Goal: Find specific page/section: Find specific page/section

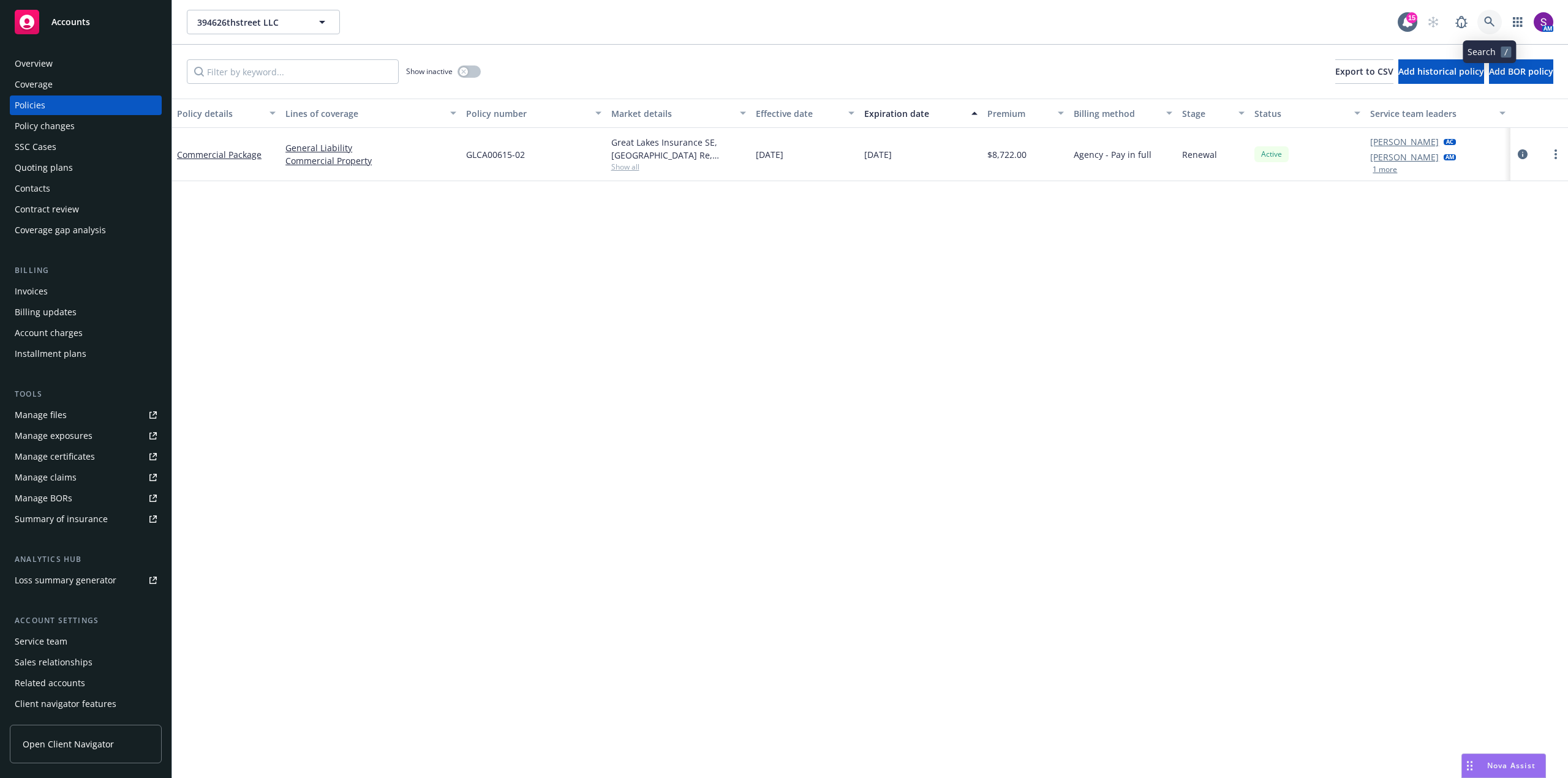
click at [1486, 30] on link at bounding box center [1489, 21] width 24 height 24
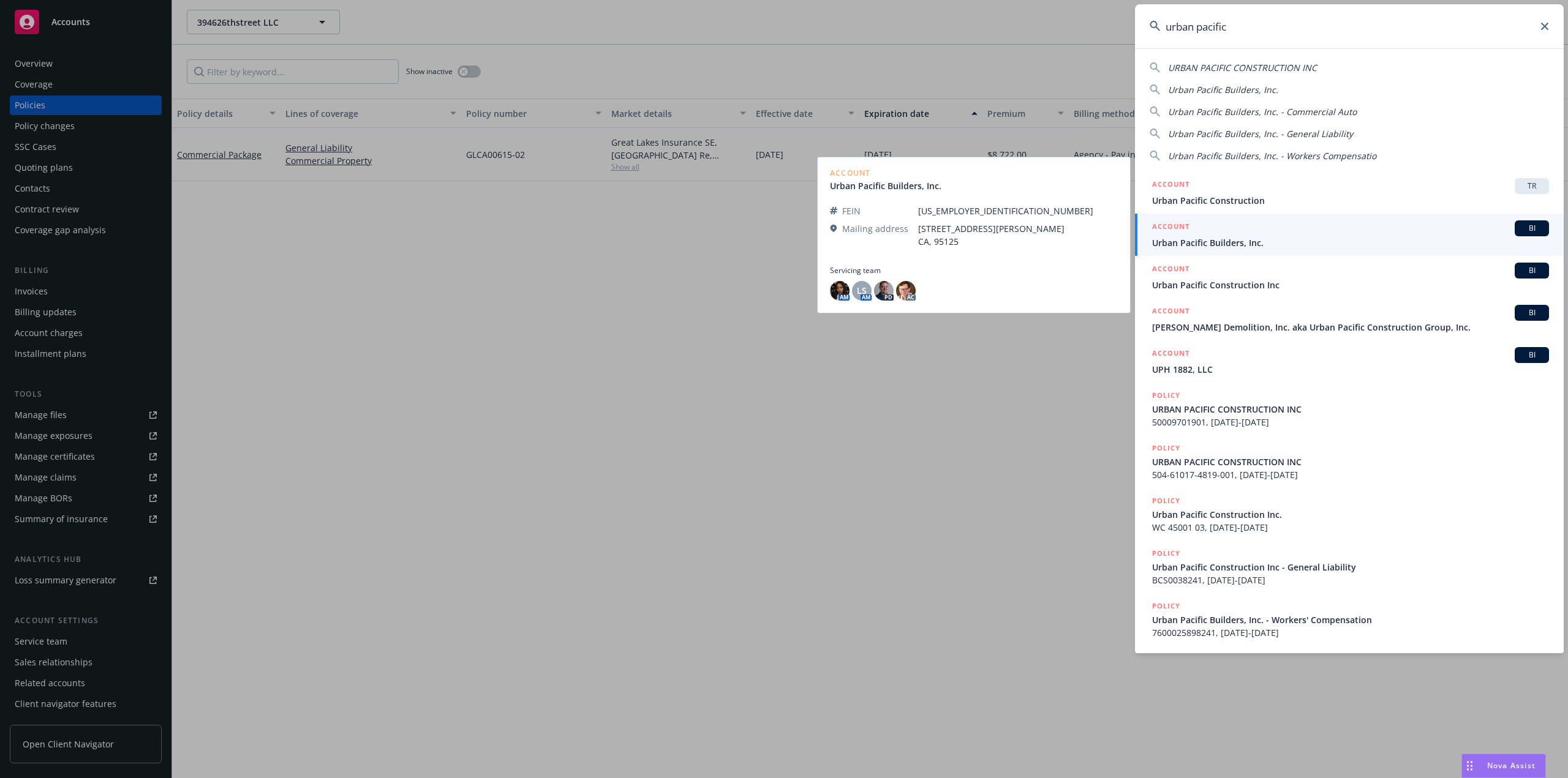
type input "urban pacific"
click at [1214, 245] on span "Urban Pacific Builders, Inc." at bounding box center [1350, 243] width 397 height 13
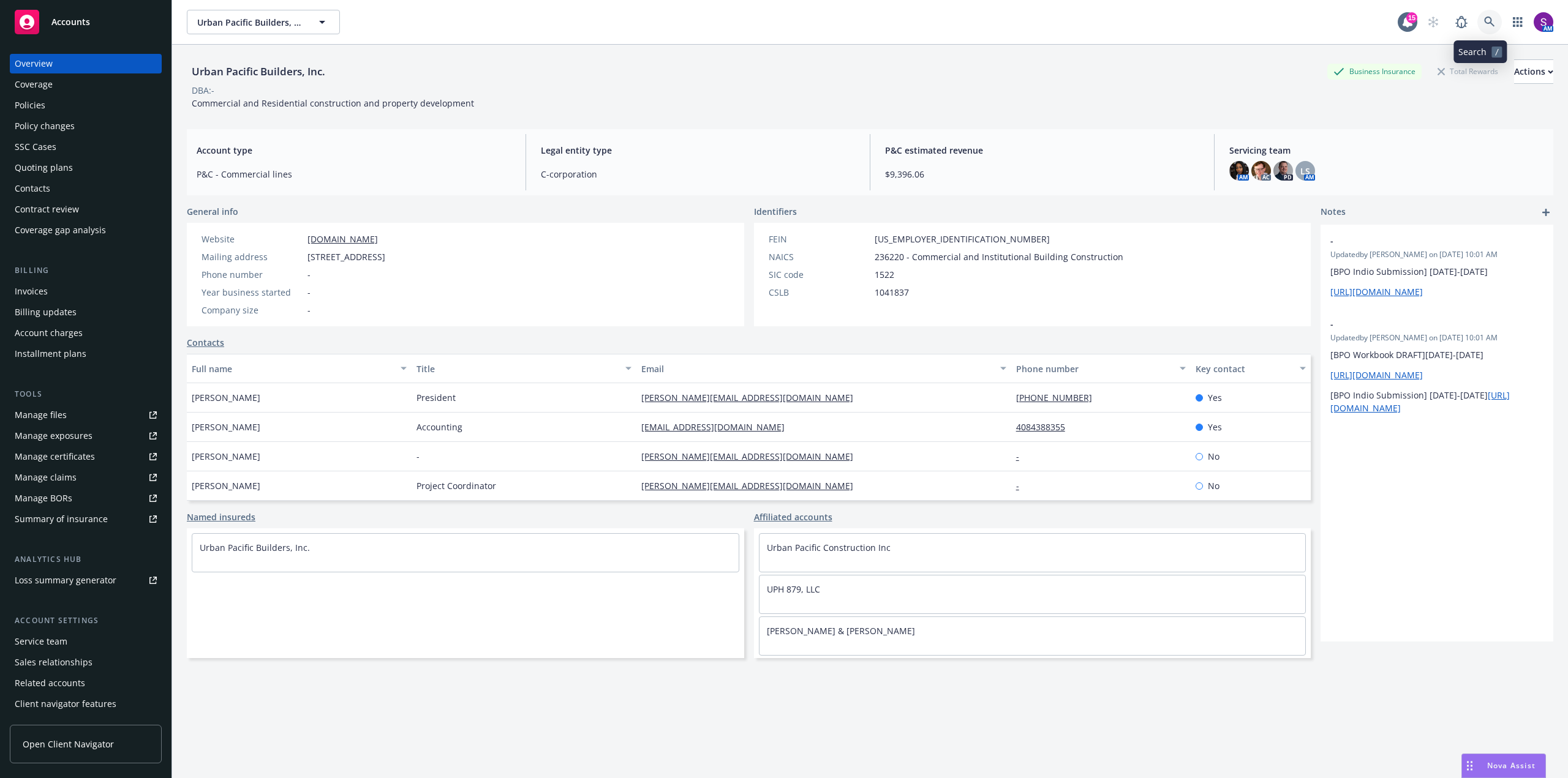
click at [1484, 24] on icon at bounding box center [1489, 22] width 11 height 11
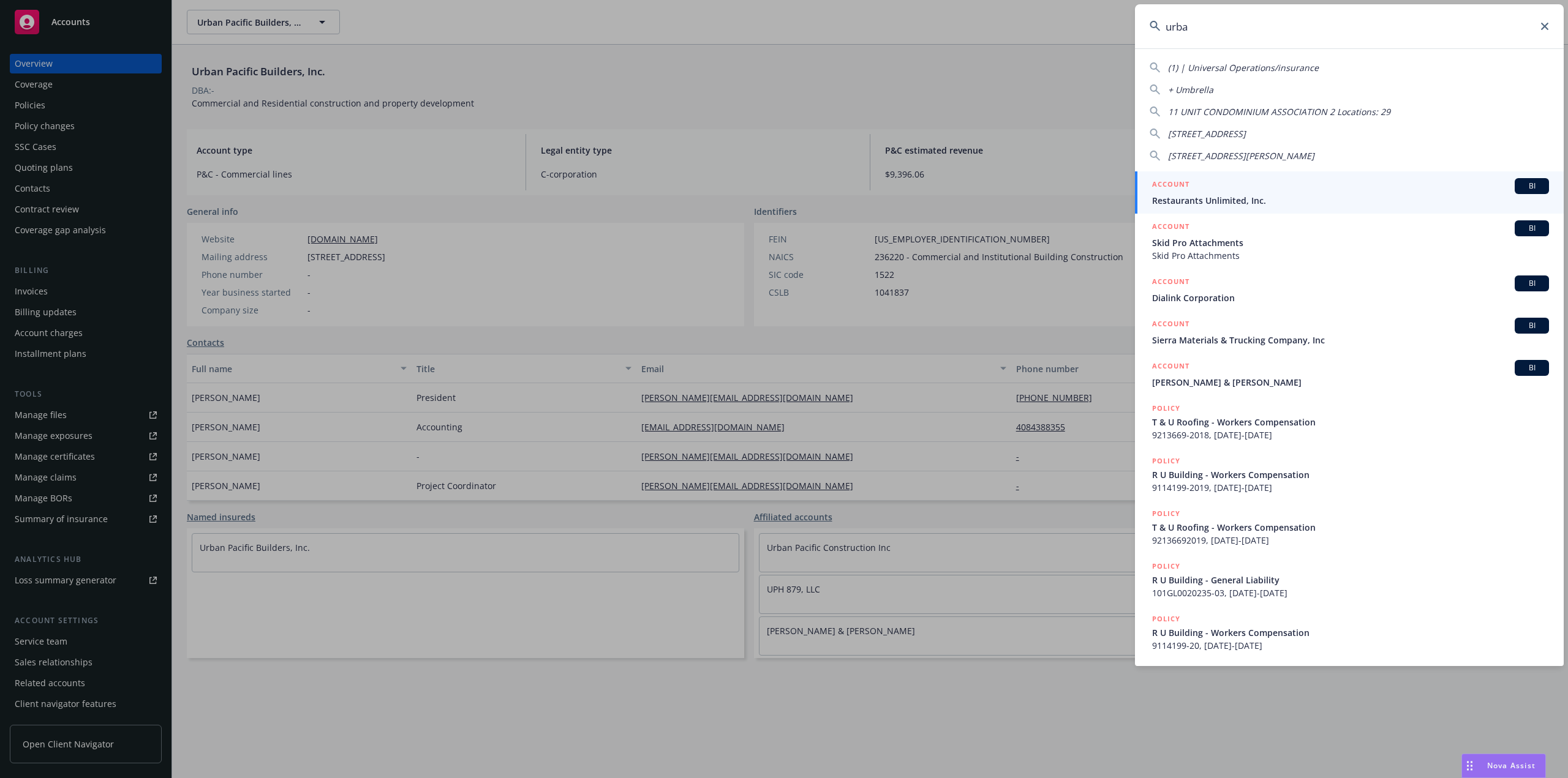
type input "urban"
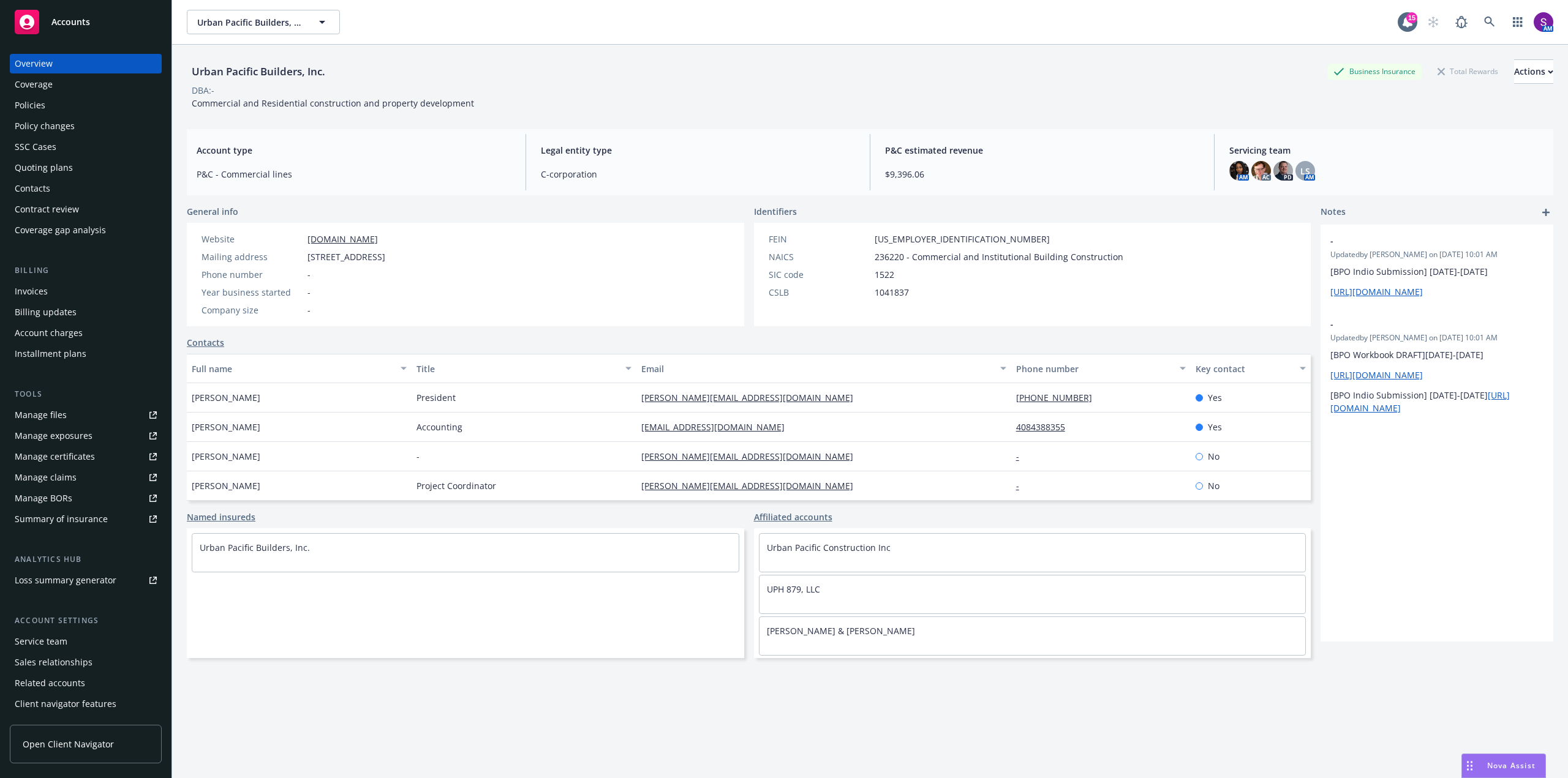
click at [31, 109] on div "Policies" at bounding box center [30, 105] width 31 height 20
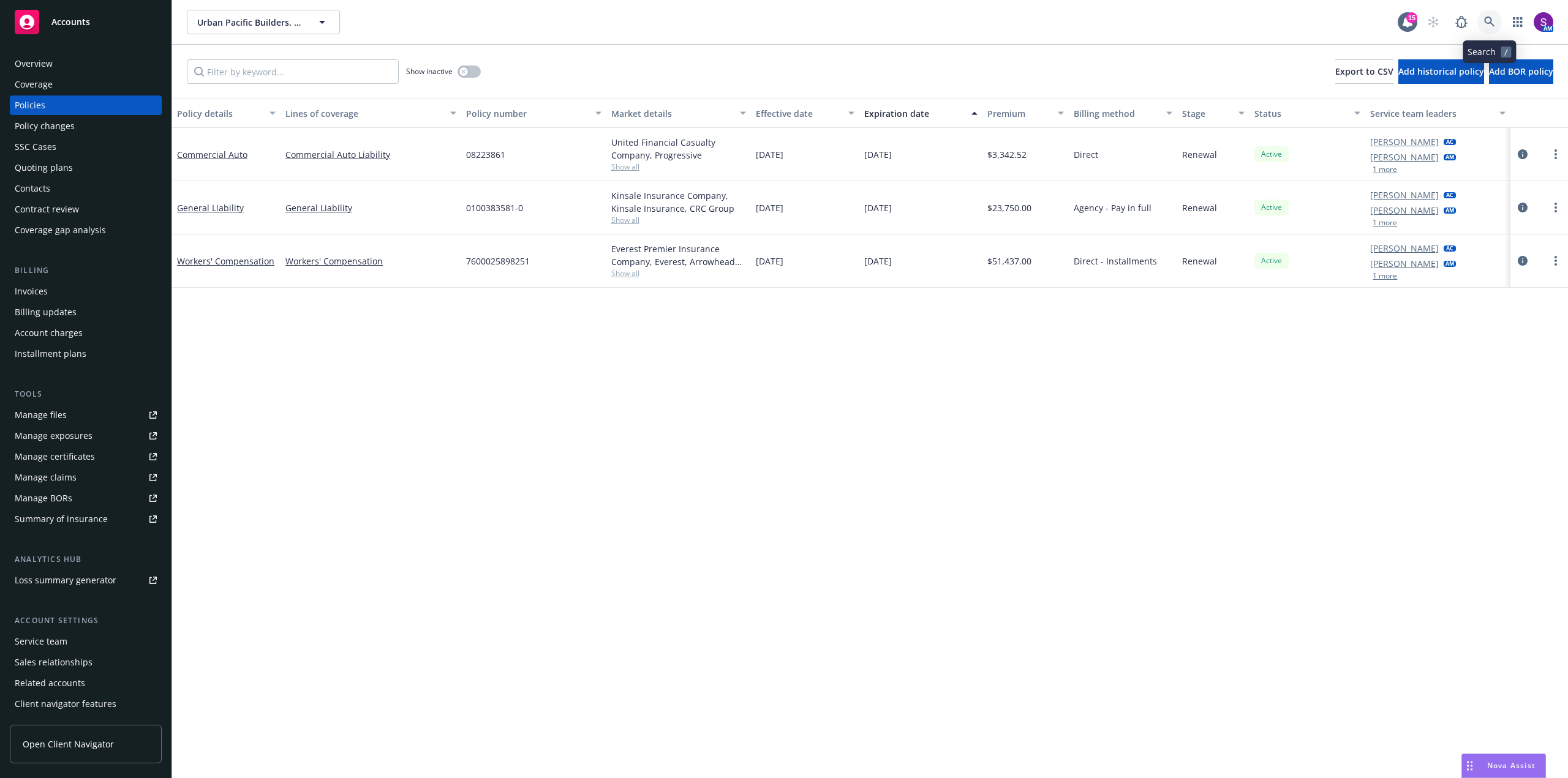
click at [1491, 25] on icon at bounding box center [1489, 22] width 11 height 11
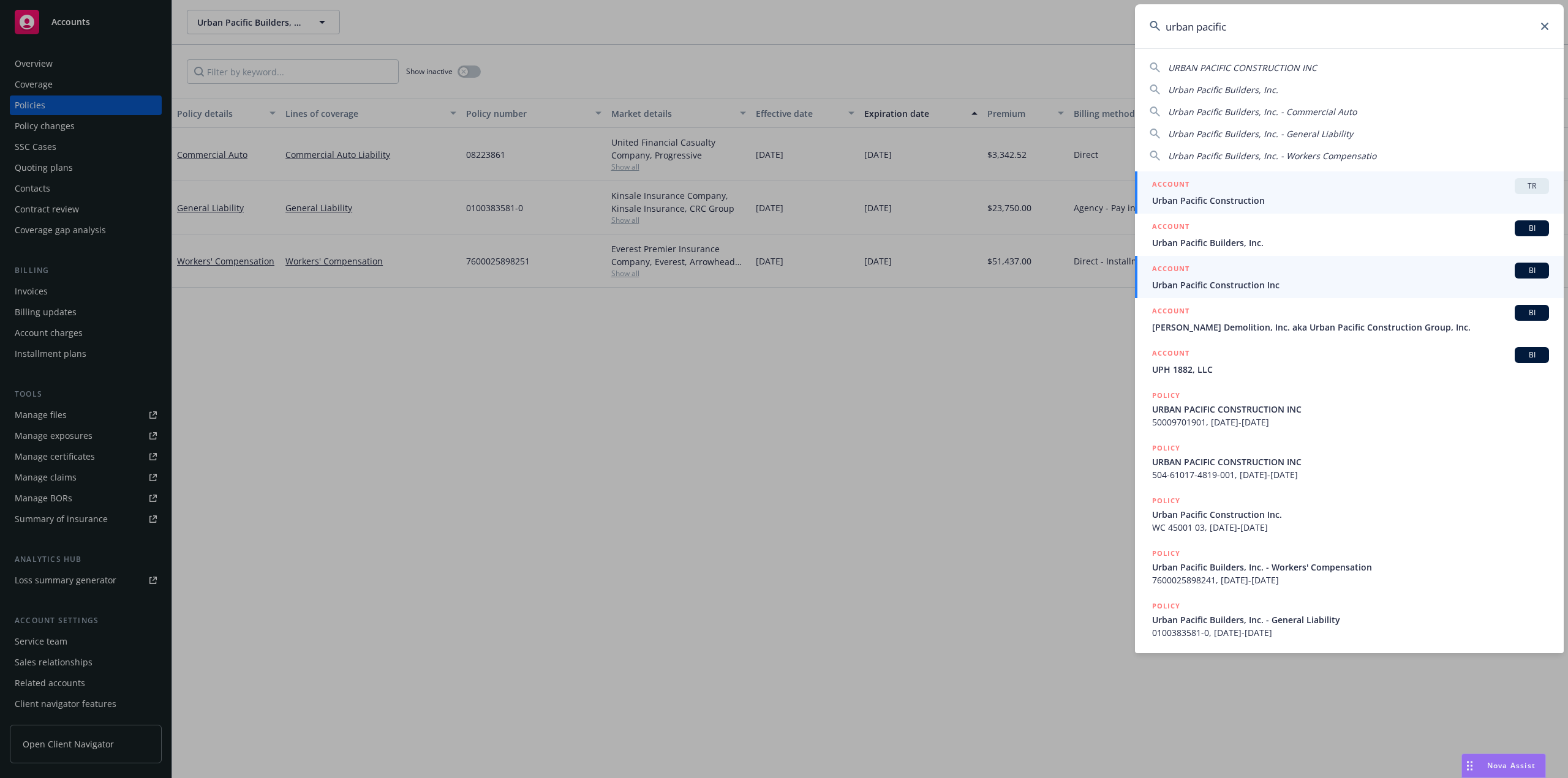
type input "urban pacific"
click at [1210, 286] on span "Urban Pacific Construction Inc" at bounding box center [1350, 285] width 397 height 13
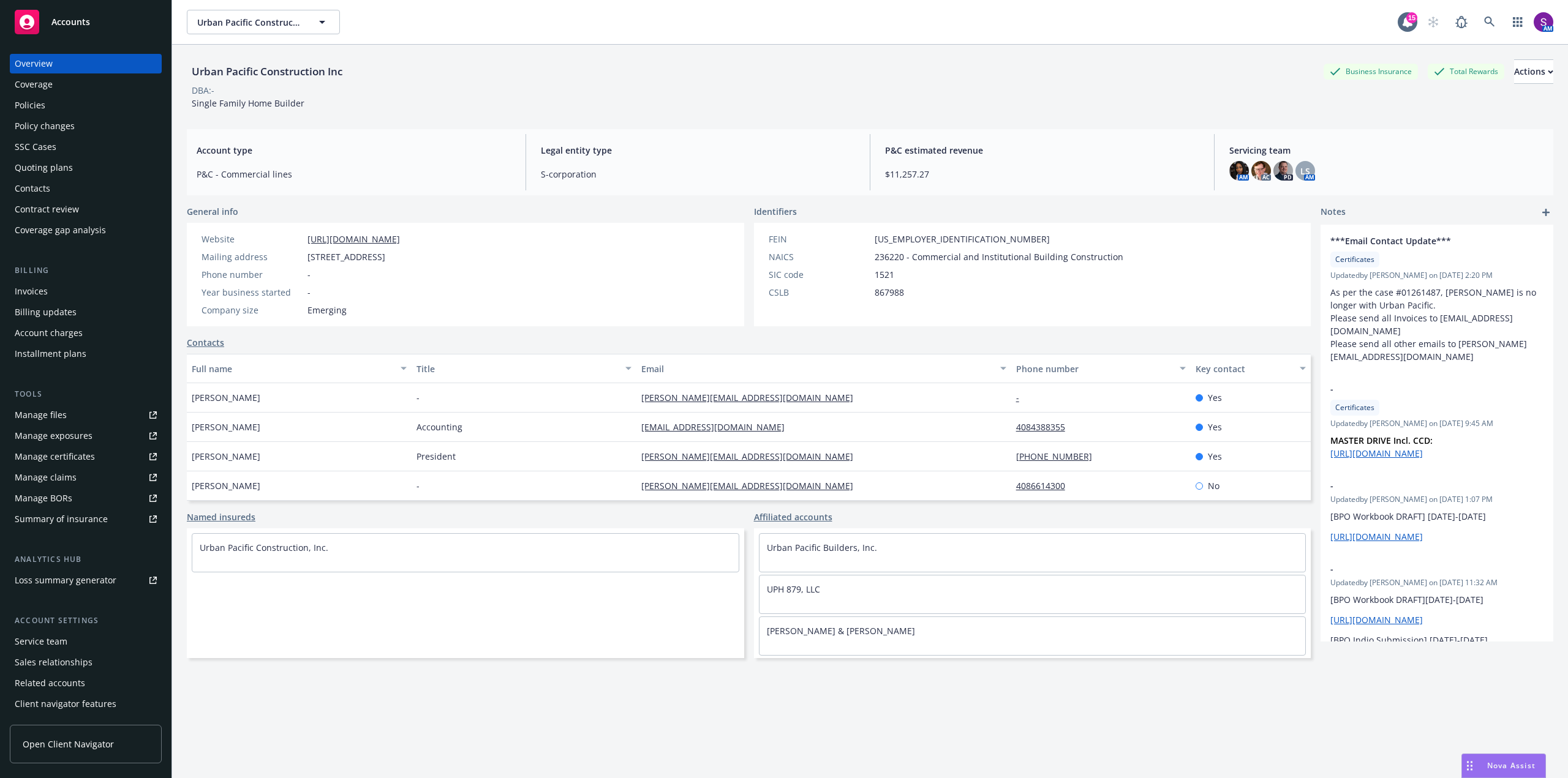
click at [72, 105] on div "Policies" at bounding box center [86, 105] width 142 height 20
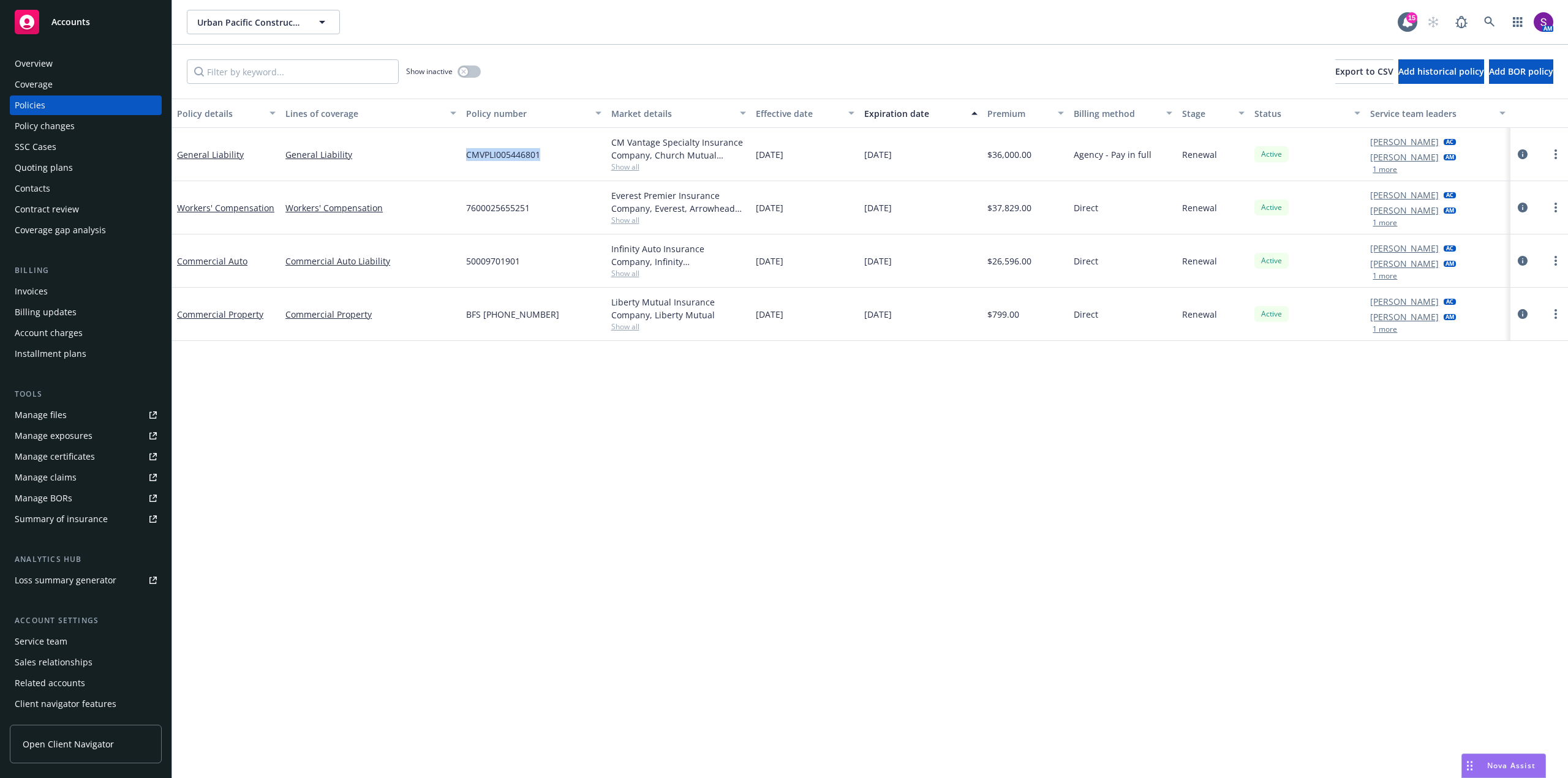
drag, startPoint x: 545, startPoint y: 160, endPoint x: 450, endPoint y: 163, distance: 95.0
click at [450, 163] on div "General Liability General Liability CMVPLI005446801 CM Vantage Specialty Insura…" at bounding box center [870, 155] width 1396 height 53
click at [1485, 29] on link at bounding box center [1489, 21] width 24 height 24
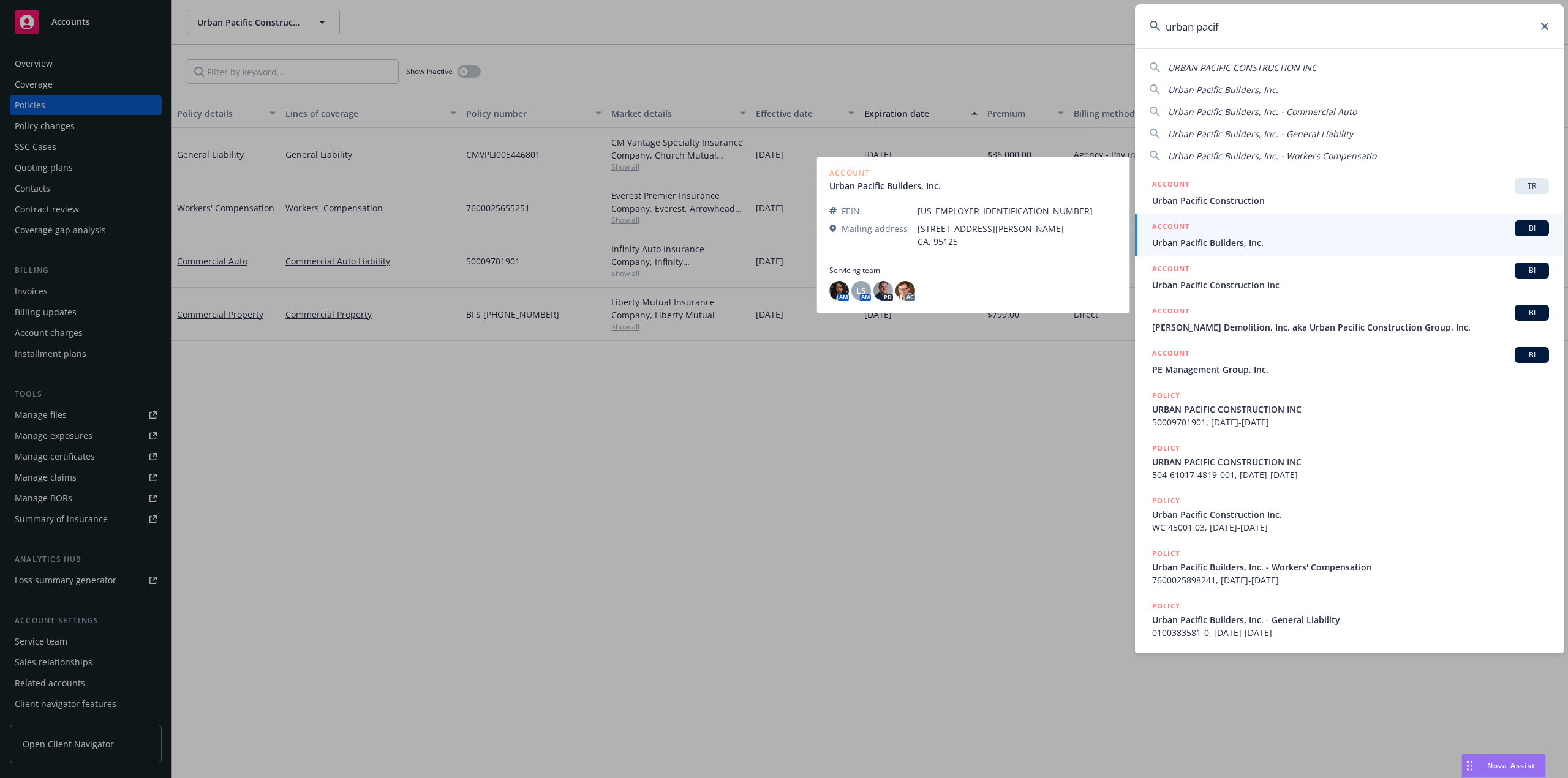
type input "urban pacif"
click at [1253, 246] on span "Urban Pacific Builders, Inc." at bounding box center [1350, 243] width 397 height 13
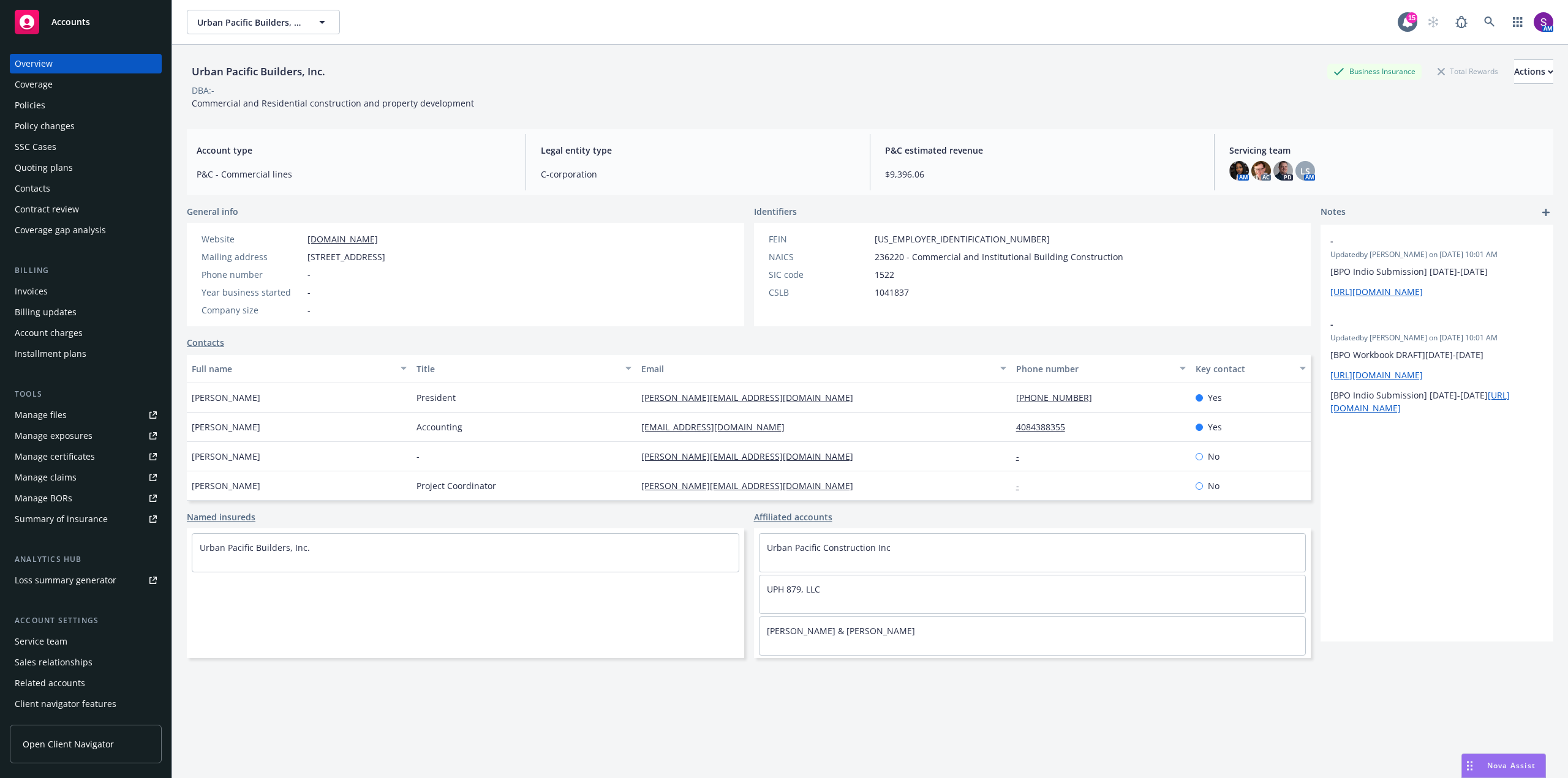
click at [31, 101] on div "Policies" at bounding box center [30, 105] width 31 height 20
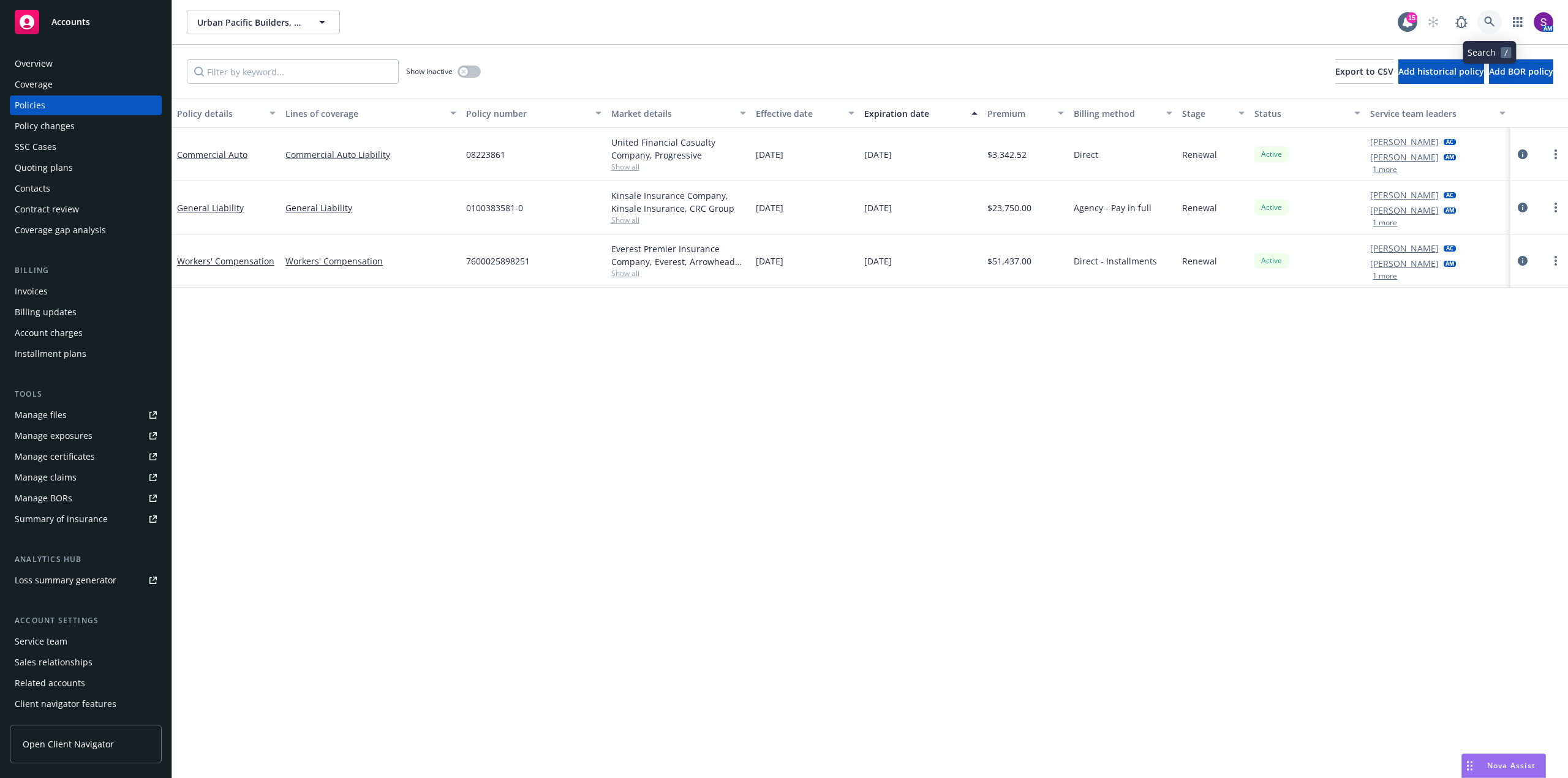
click at [1485, 16] on link at bounding box center [1489, 21] width 24 height 24
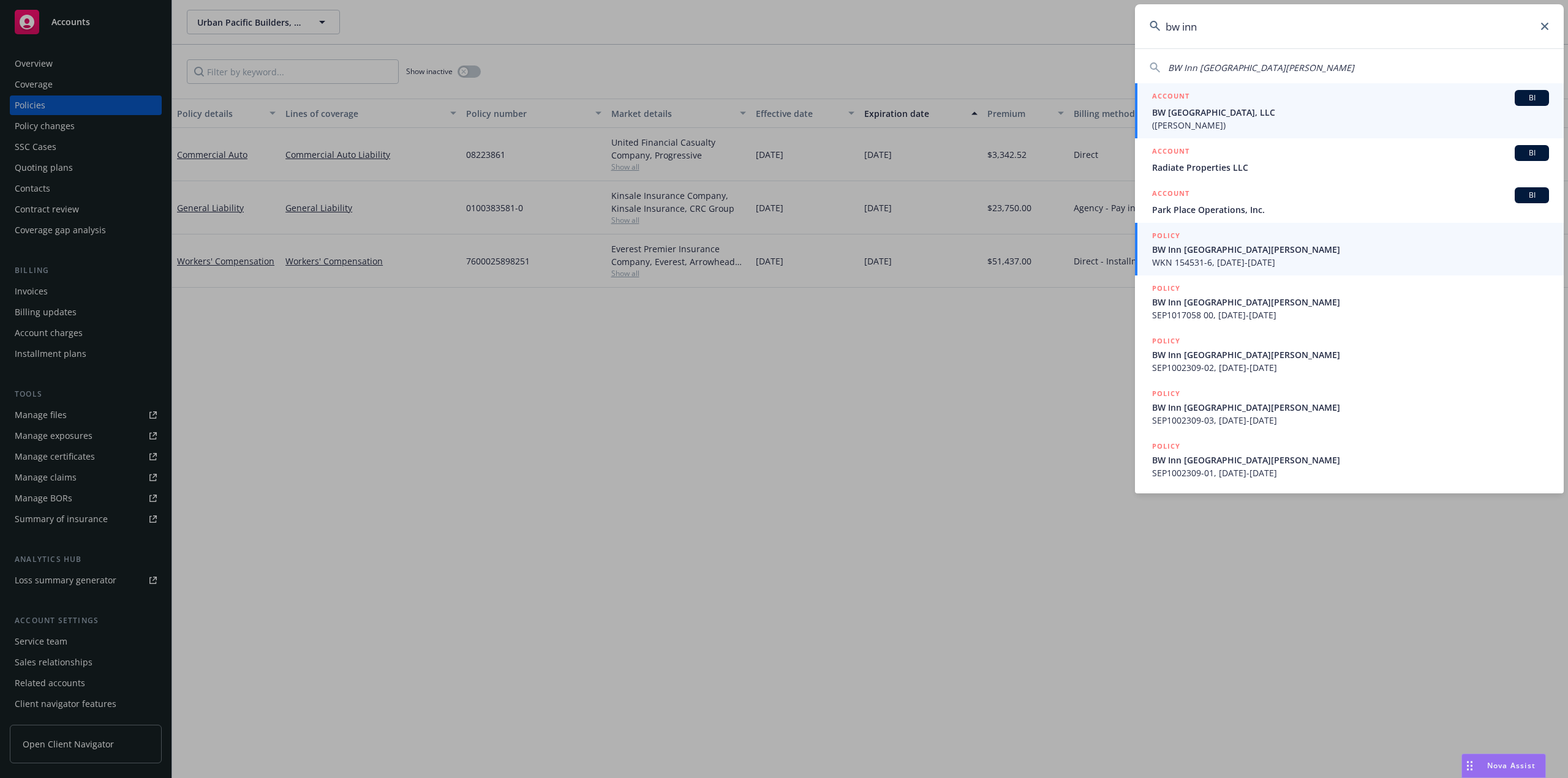
type input "bw inn"
click at [1184, 251] on span "BW Inn [GEOGRAPHIC_DATA][PERSON_NAME]" at bounding box center [1350, 249] width 397 height 13
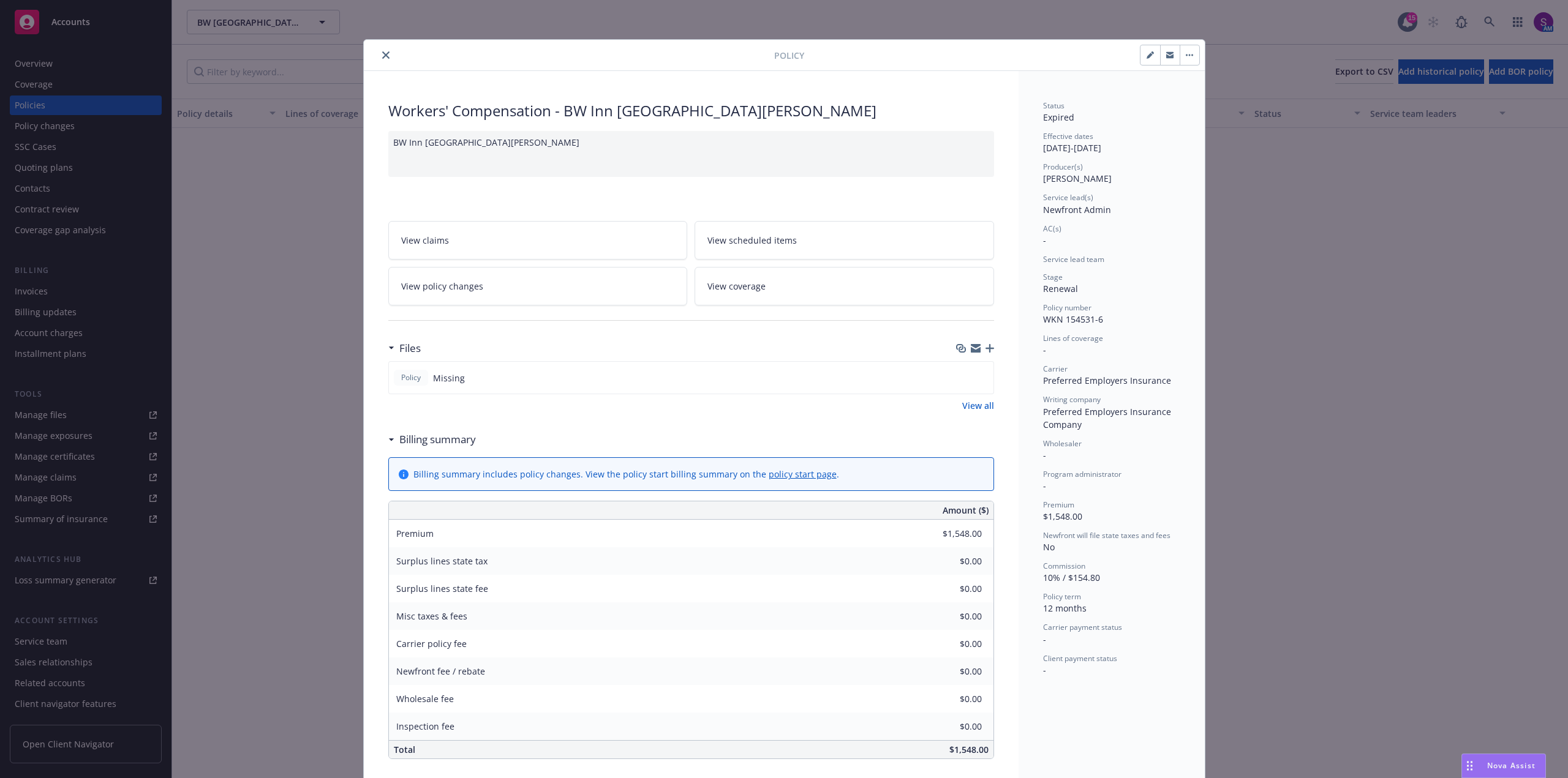
click at [382, 55] on icon "close" at bounding box center [385, 54] width 7 height 7
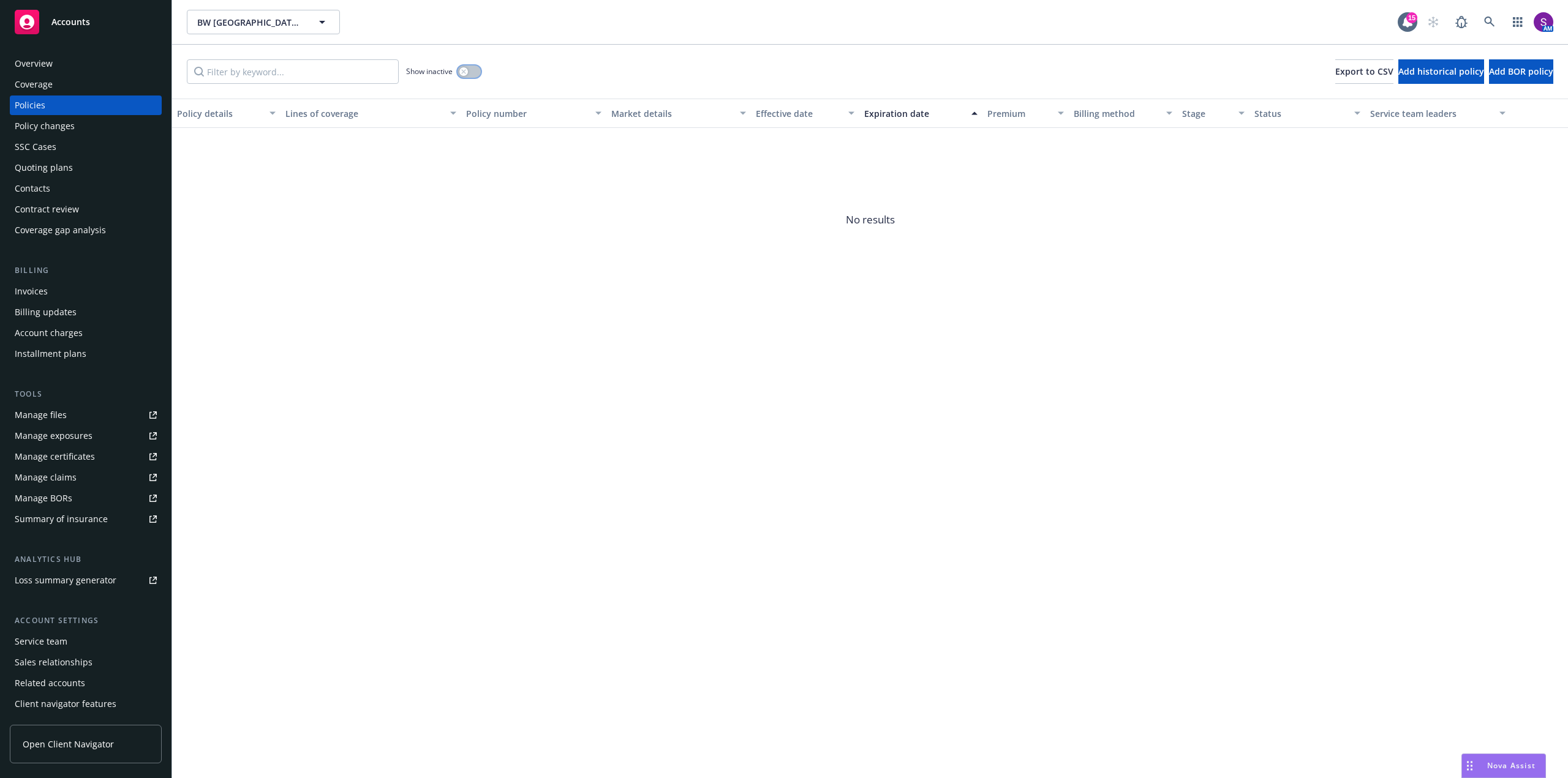
click at [462, 70] on icon "button" at bounding box center [463, 71] width 4 height 4
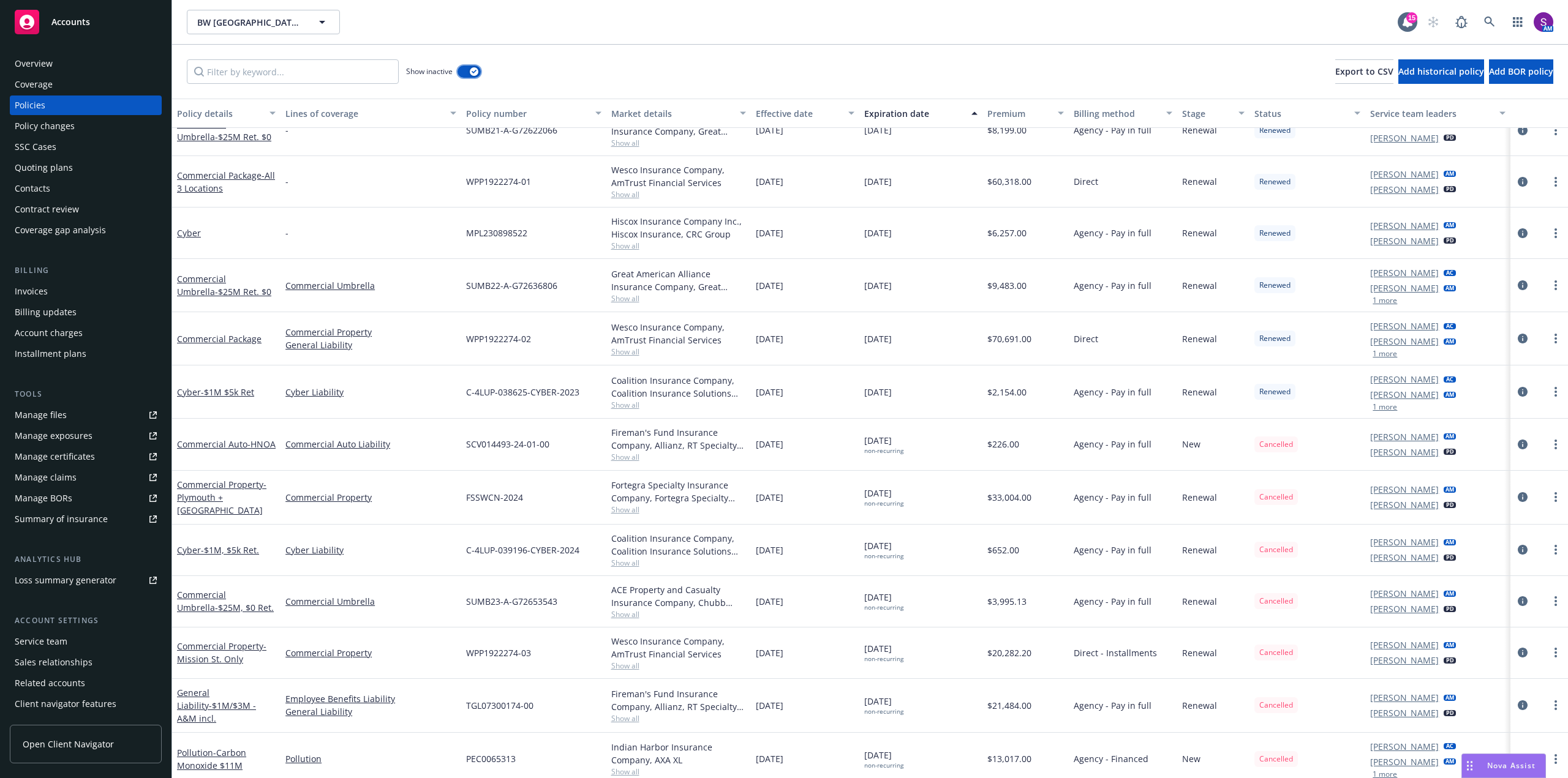
scroll to position [1694, 0]
click at [1486, 16] on link at bounding box center [1489, 21] width 24 height 24
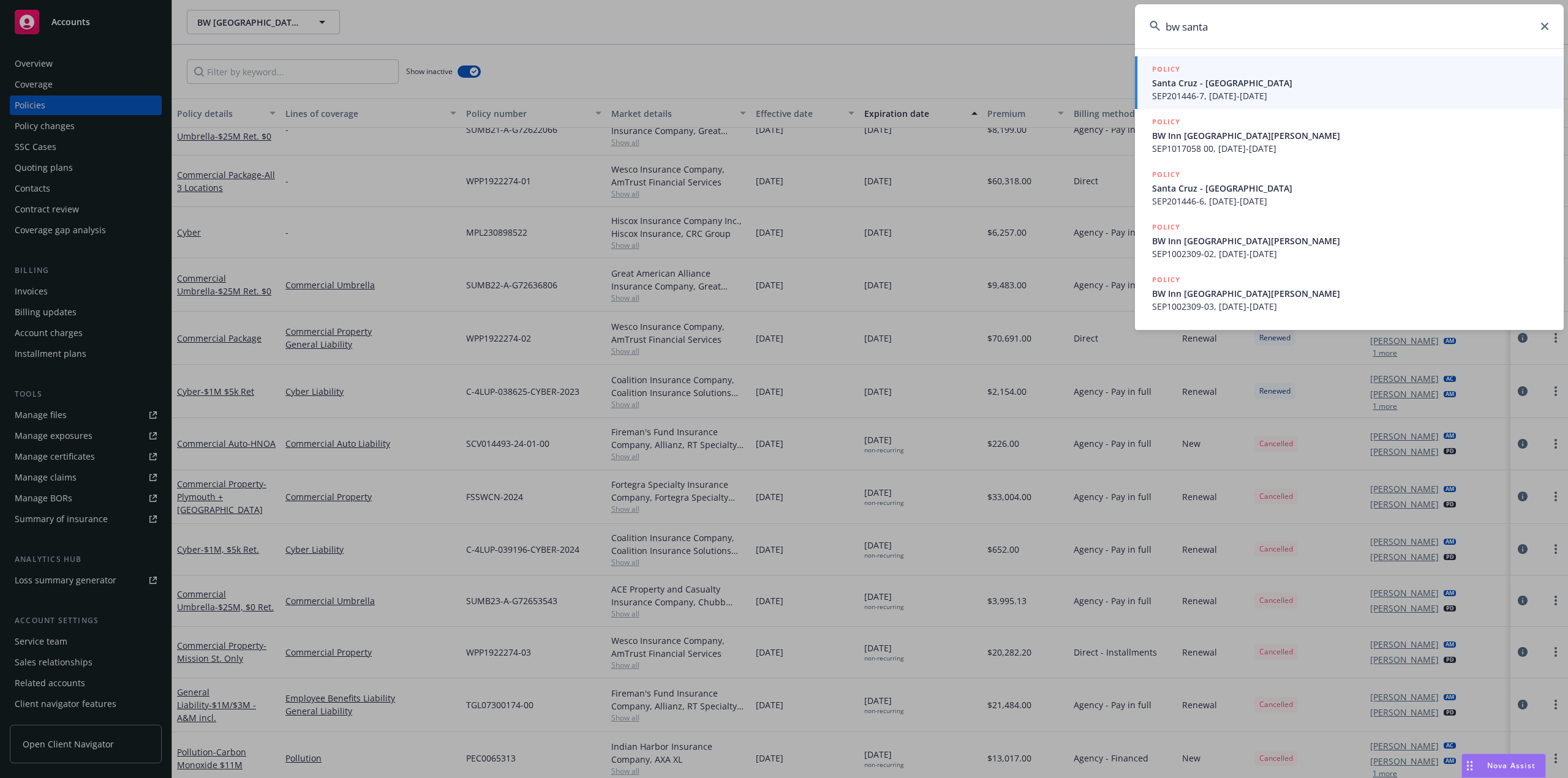
type input "bw santa"
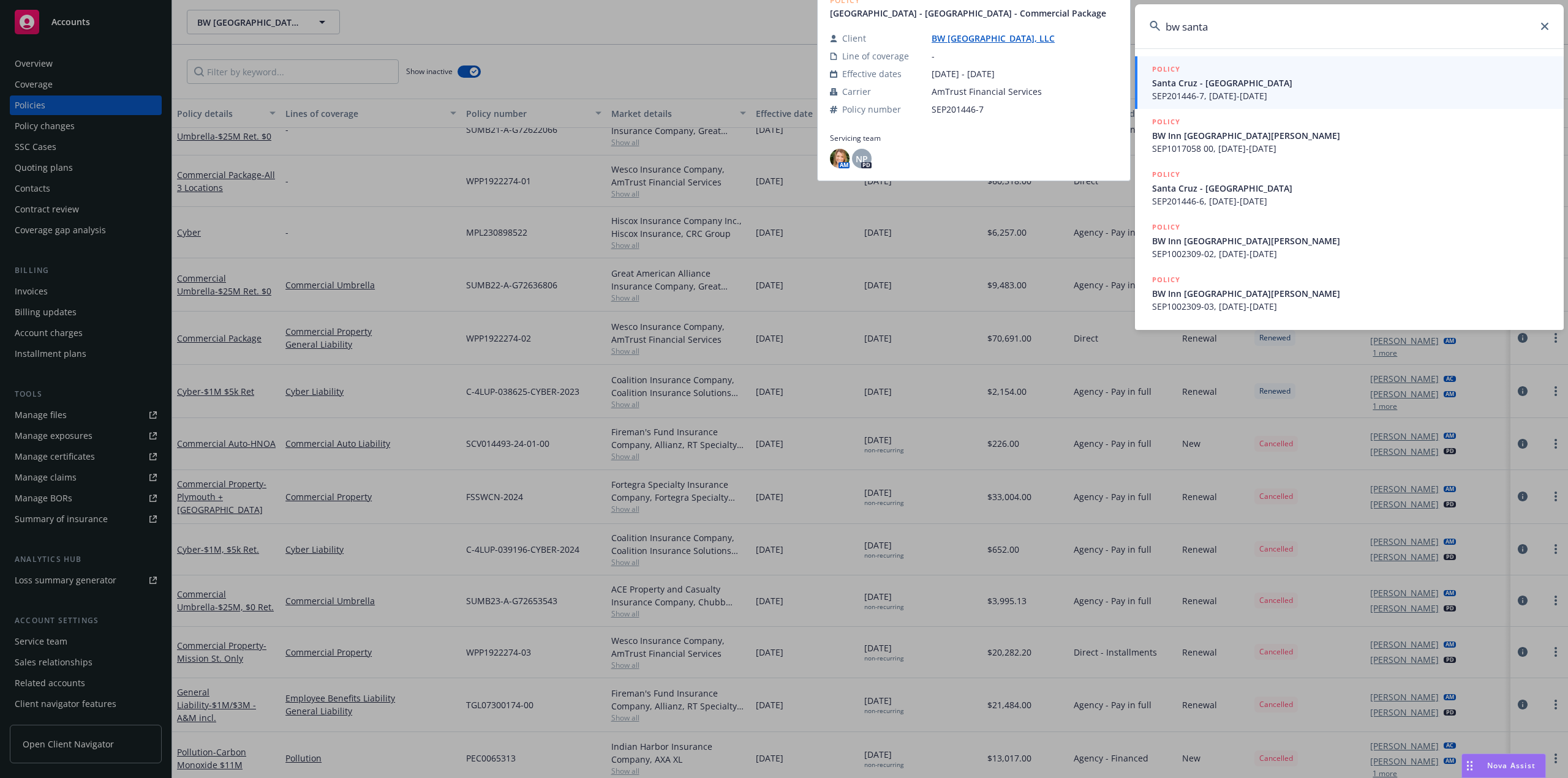
click at [1210, 90] on span "SEP201446-7, [DATE]-[DATE]" at bounding box center [1350, 96] width 397 height 13
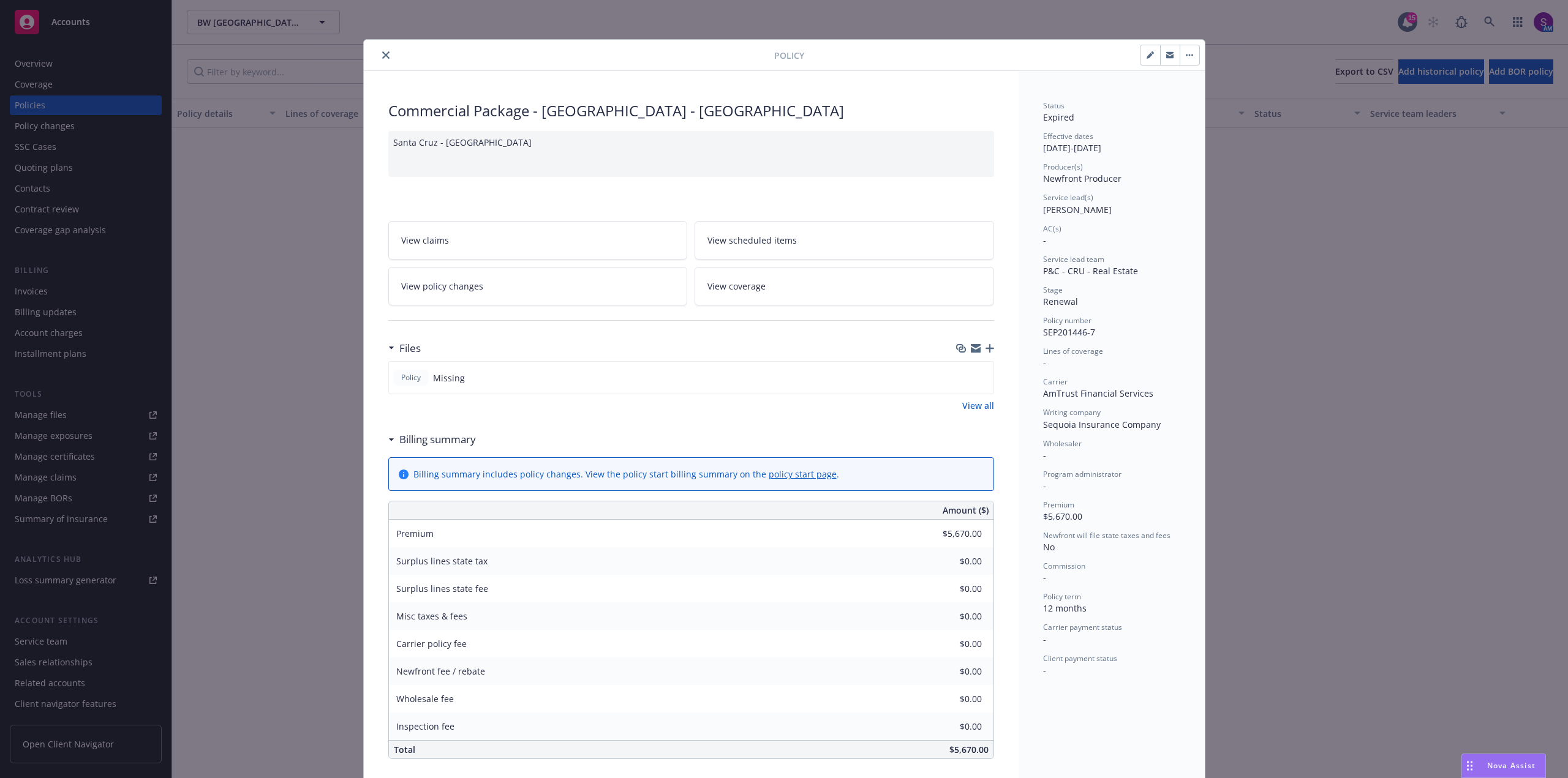
click at [382, 53] on icon "close" at bounding box center [385, 54] width 7 height 7
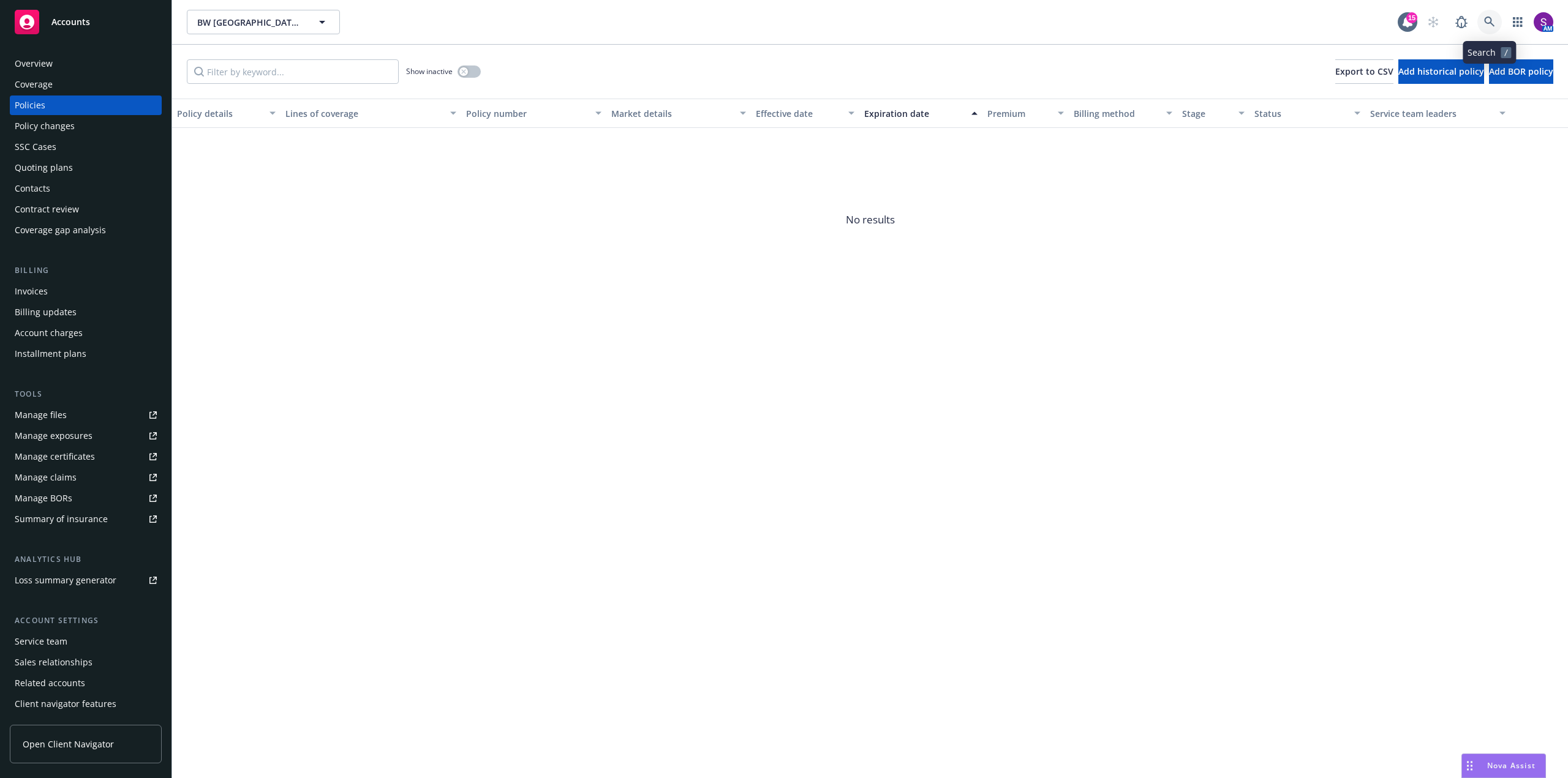
click at [1494, 22] on icon at bounding box center [1489, 22] width 11 height 11
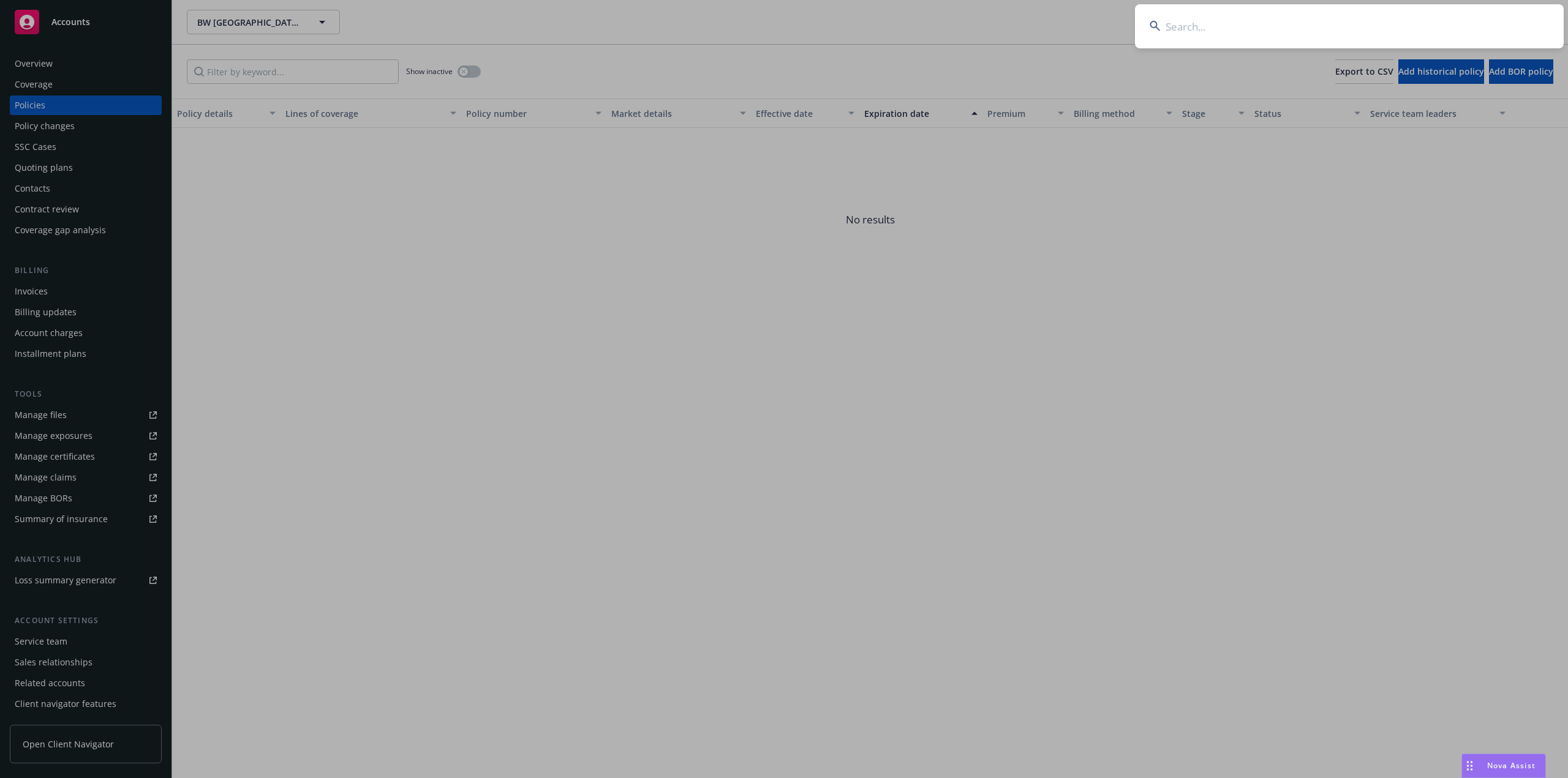
click at [1336, 39] on input at bounding box center [1349, 26] width 428 height 44
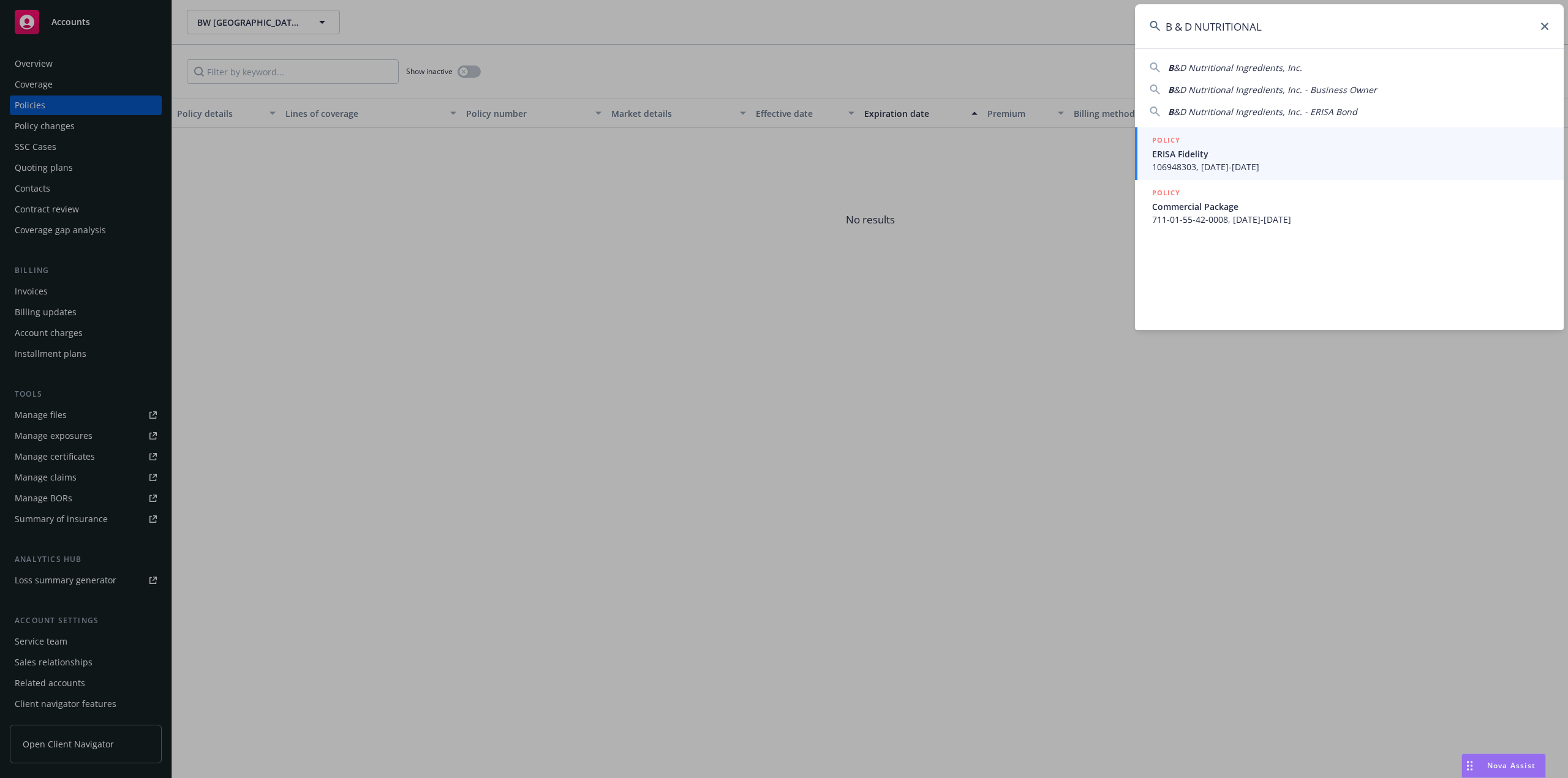
click at [1261, 66] on span "&D Nutritional Ingredients, Inc." at bounding box center [1238, 68] width 129 height 12
type input "B&D Nutritional Ingredients, Inc."
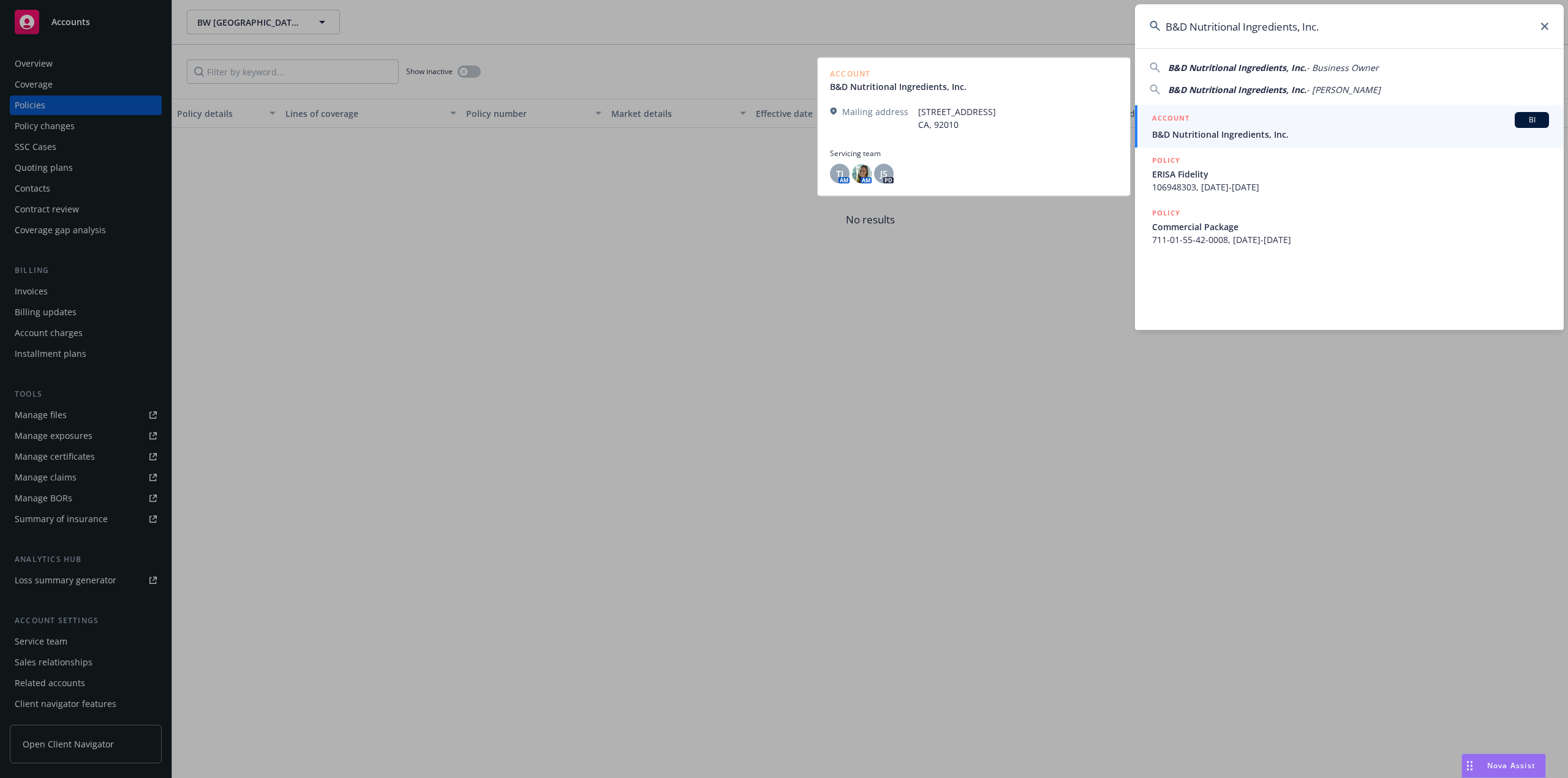
click at [1203, 138] on span "B&D Nutritional Ingredients, Inc." at bounding box center [1350, 134] width 397 height 13
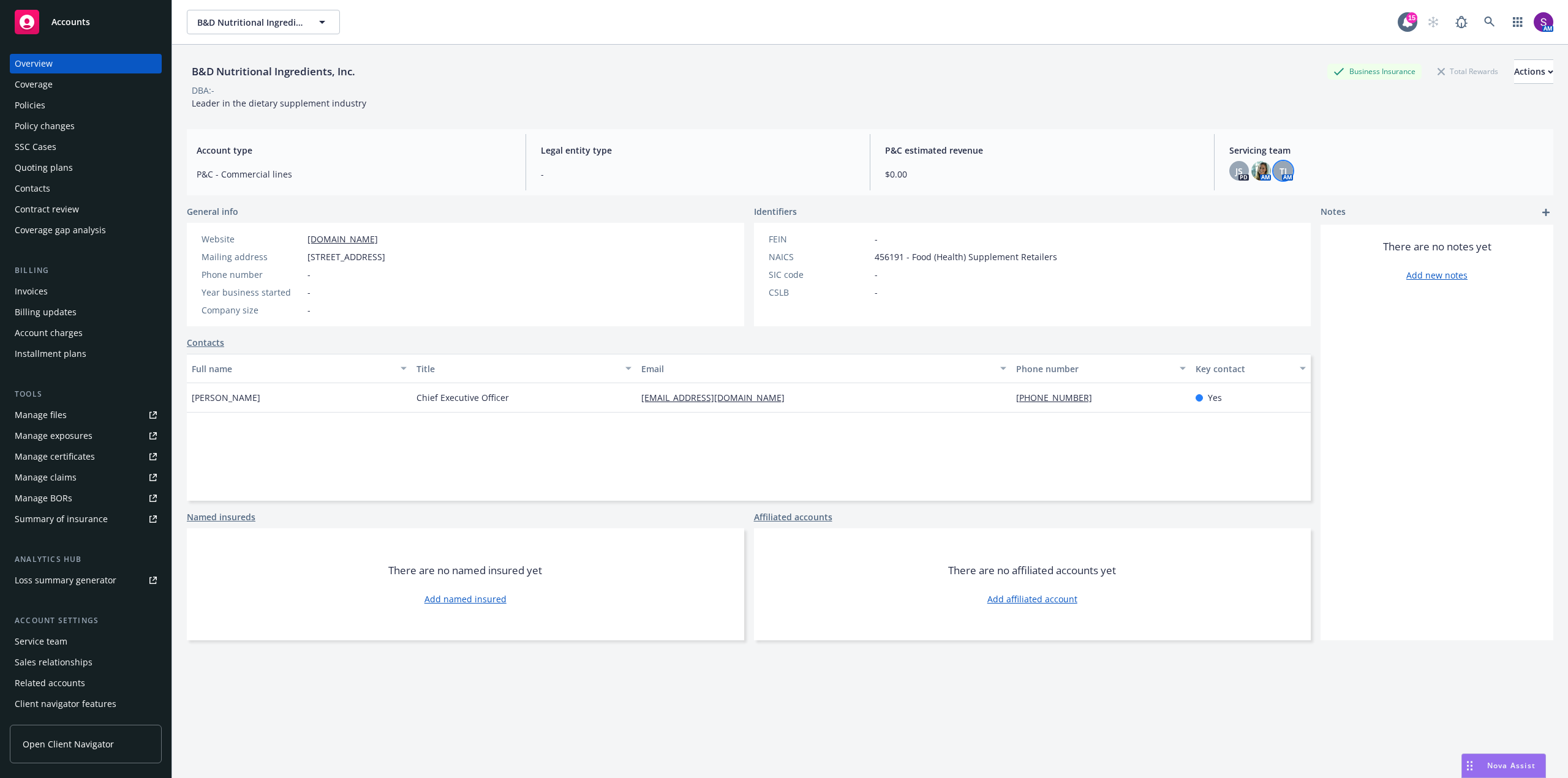
click at [1280, 169] on span "TJ" at bounding box center [1283, 171] width 7 height 13
click at [1236, 171] on span "JS" at bounding box center [1239, 171] width 7 height 13
click at [928, 164] on div "P&C estimated revenue $0.00" at bounding box center [1042, 163] width 334 height 57
click at [1477, 25] on link at bounding box center [1489, 21] width 24 height 24
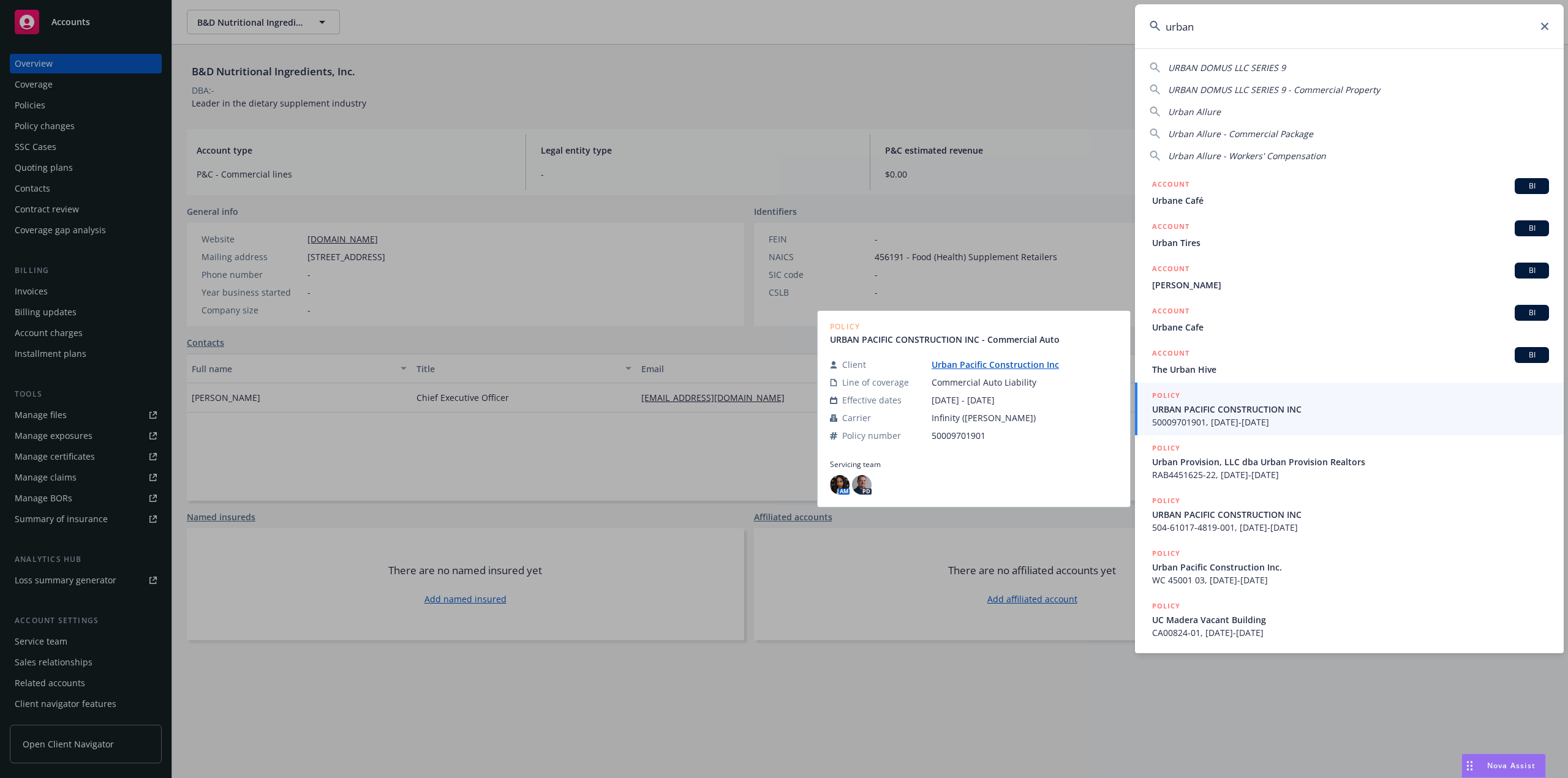
type input "urban"
click at [1266, 410] on span "URBAN PACIFIC CONSTRUCTION INC" at bounding box center [1350, 409] width 397 height 13
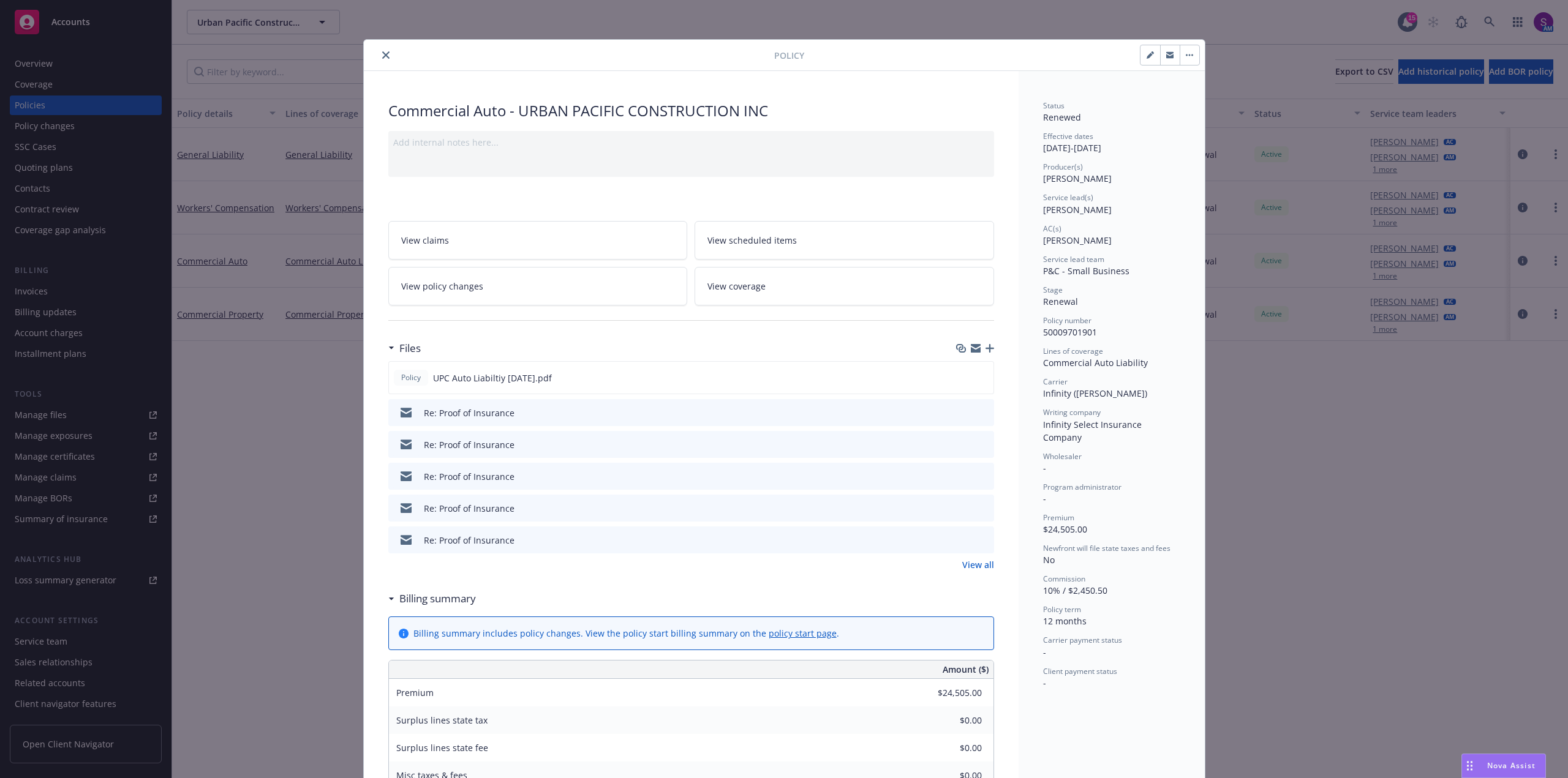
click at [379, 57] on button "close" at bounding box center [386, 55] width 15 height 15
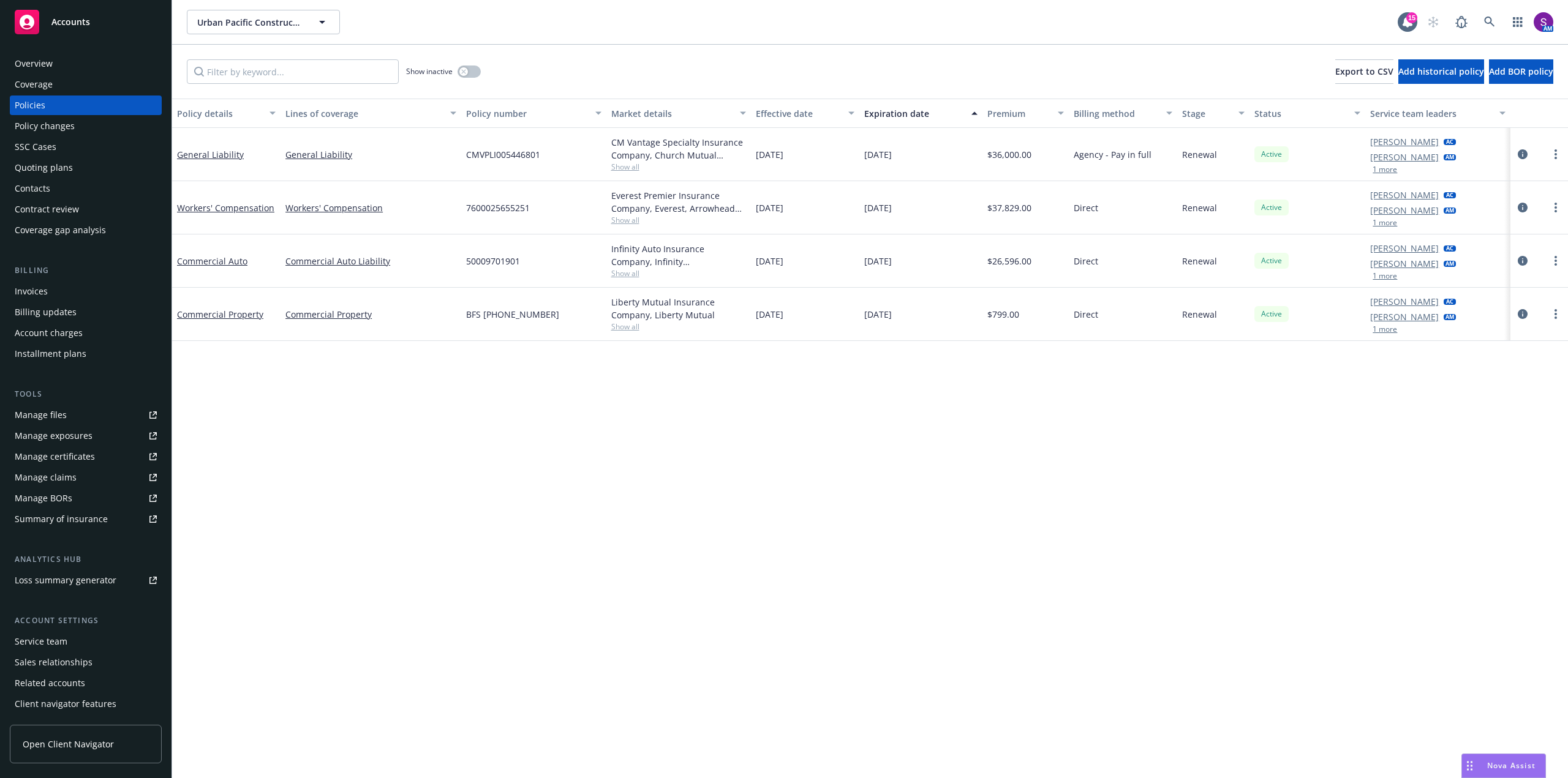
click at [1379, 168] on button "1 more" at bounding box center [1384, 169] width 24 height 7
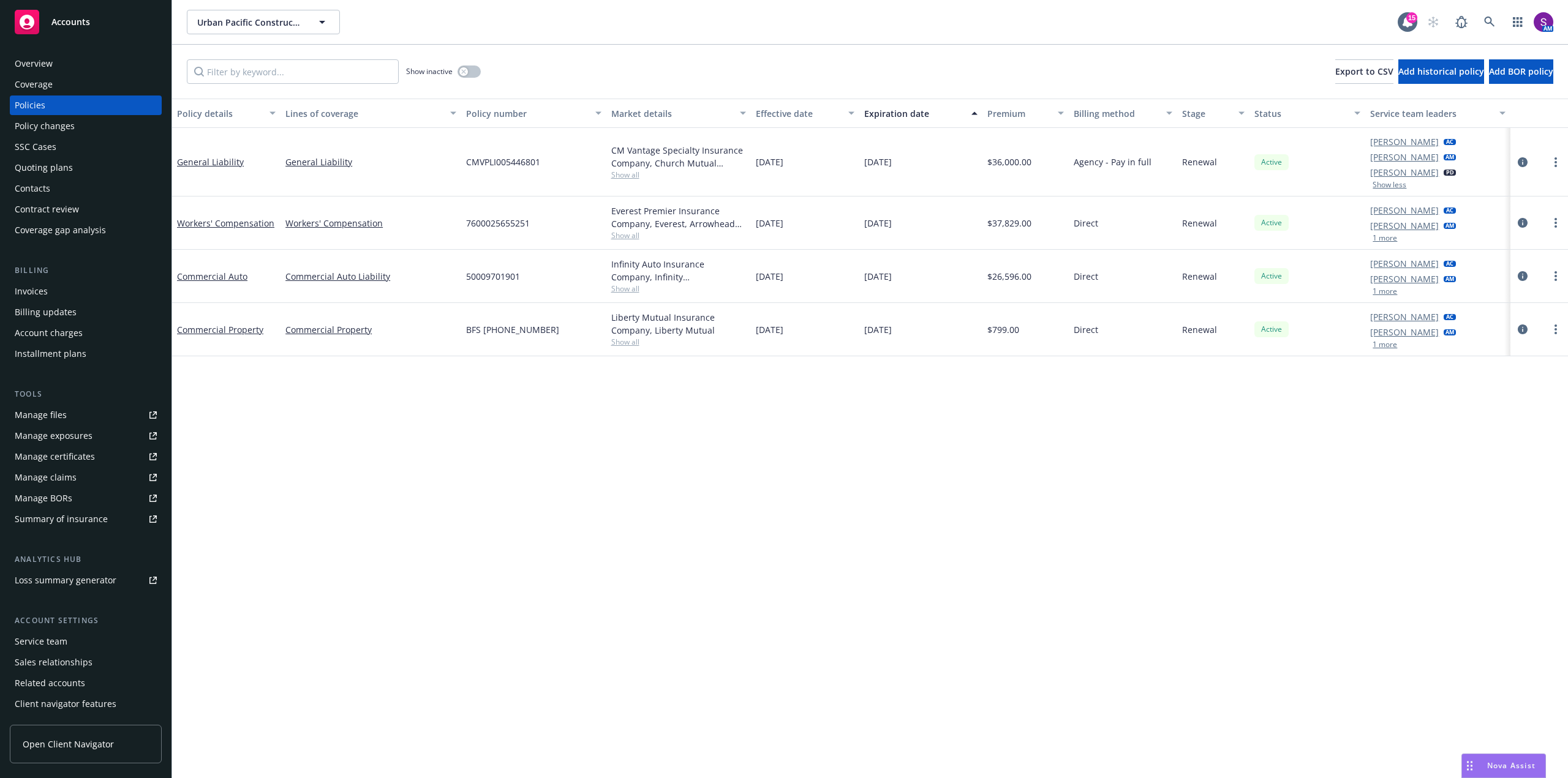
click at [1386, 240] on button "1 more" at bounding box center [1384, 237] width 24 height 7
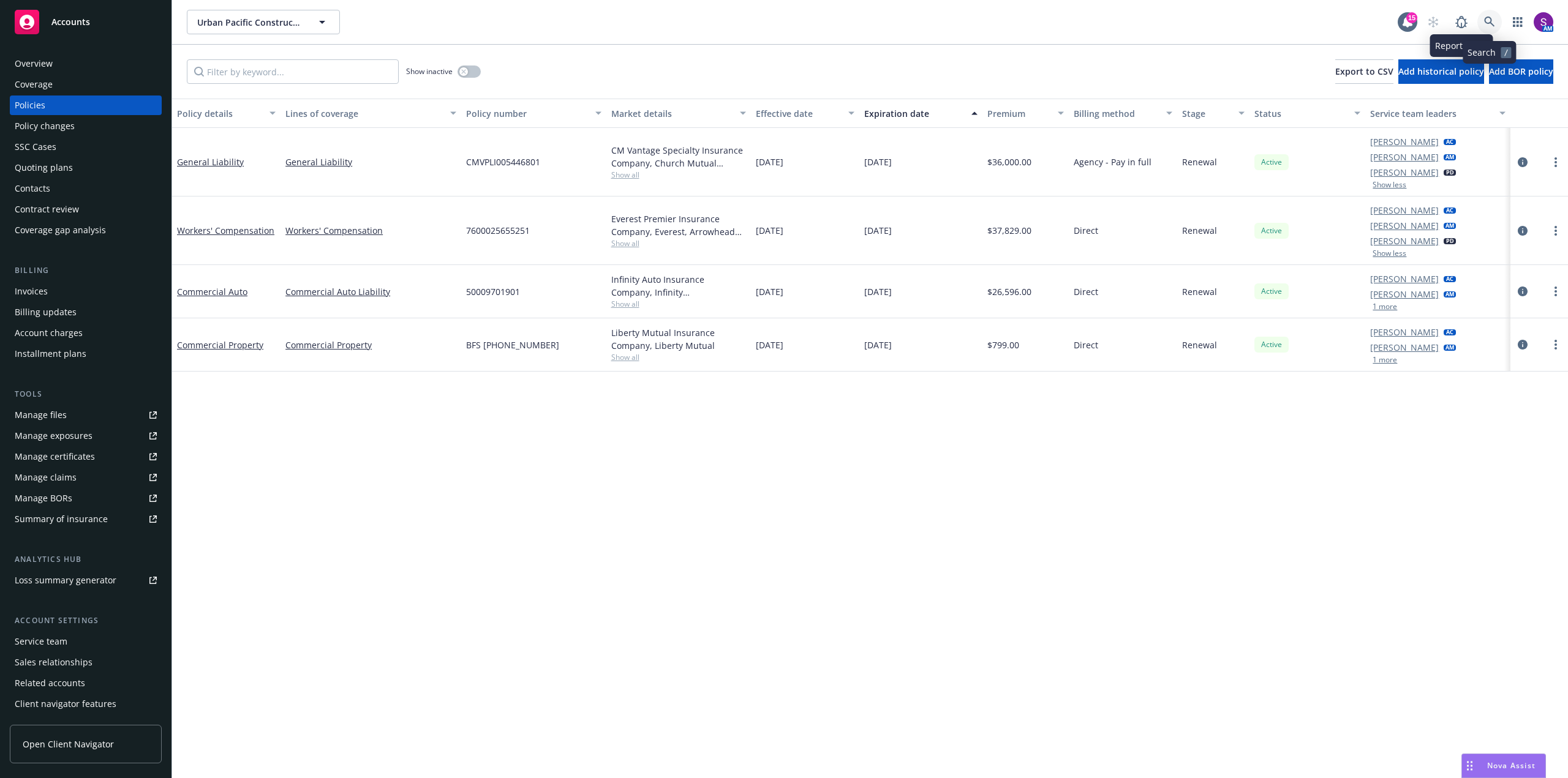
click at [1485, 18] on icon at bounding box center [1489, 21] width 10 height 10
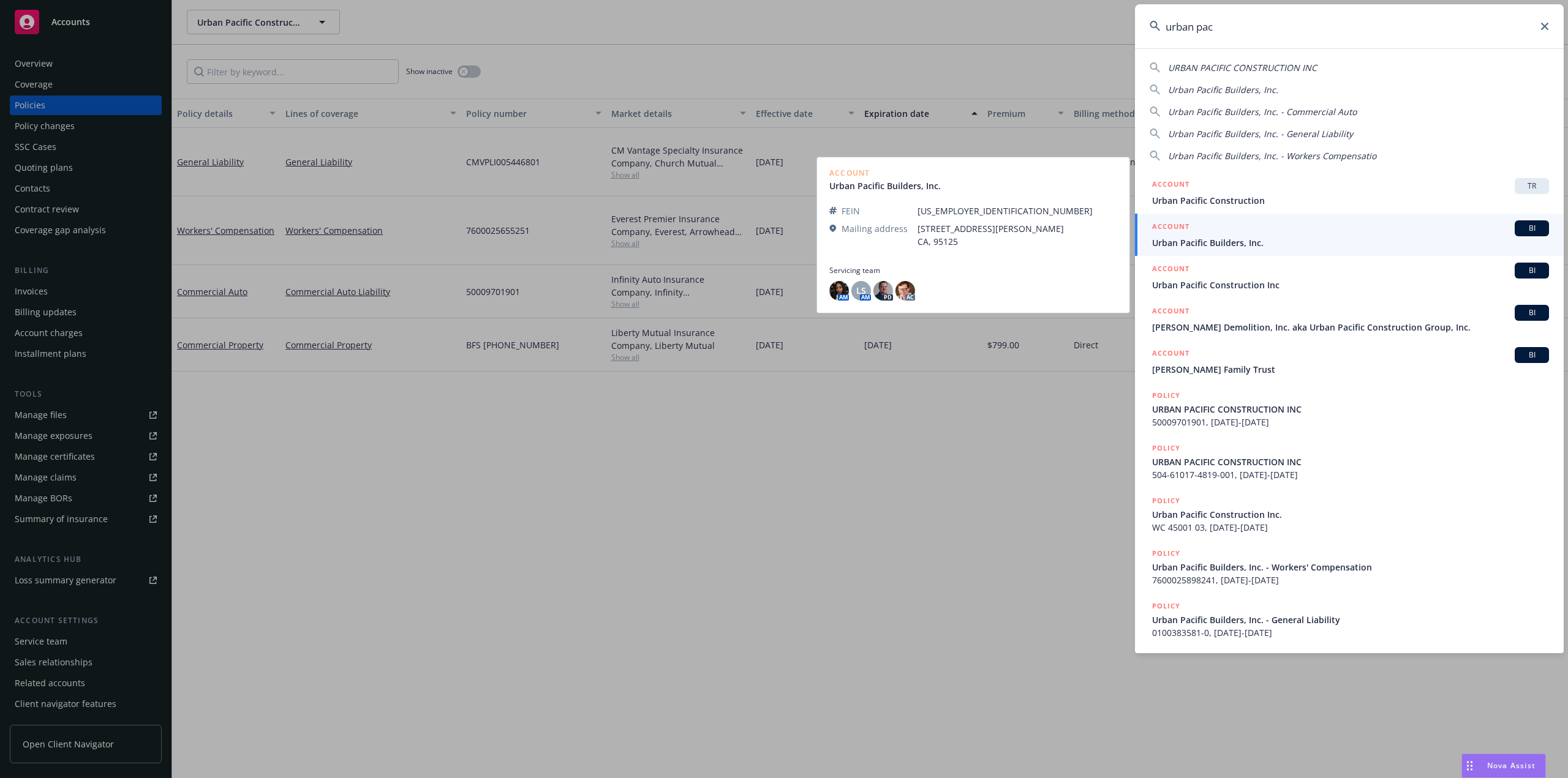
type input "urban pac"
click at [1198, 244] on span "Urban Pacific Builders, Inc." at bounding box center [1350, 243] width 397 height 13
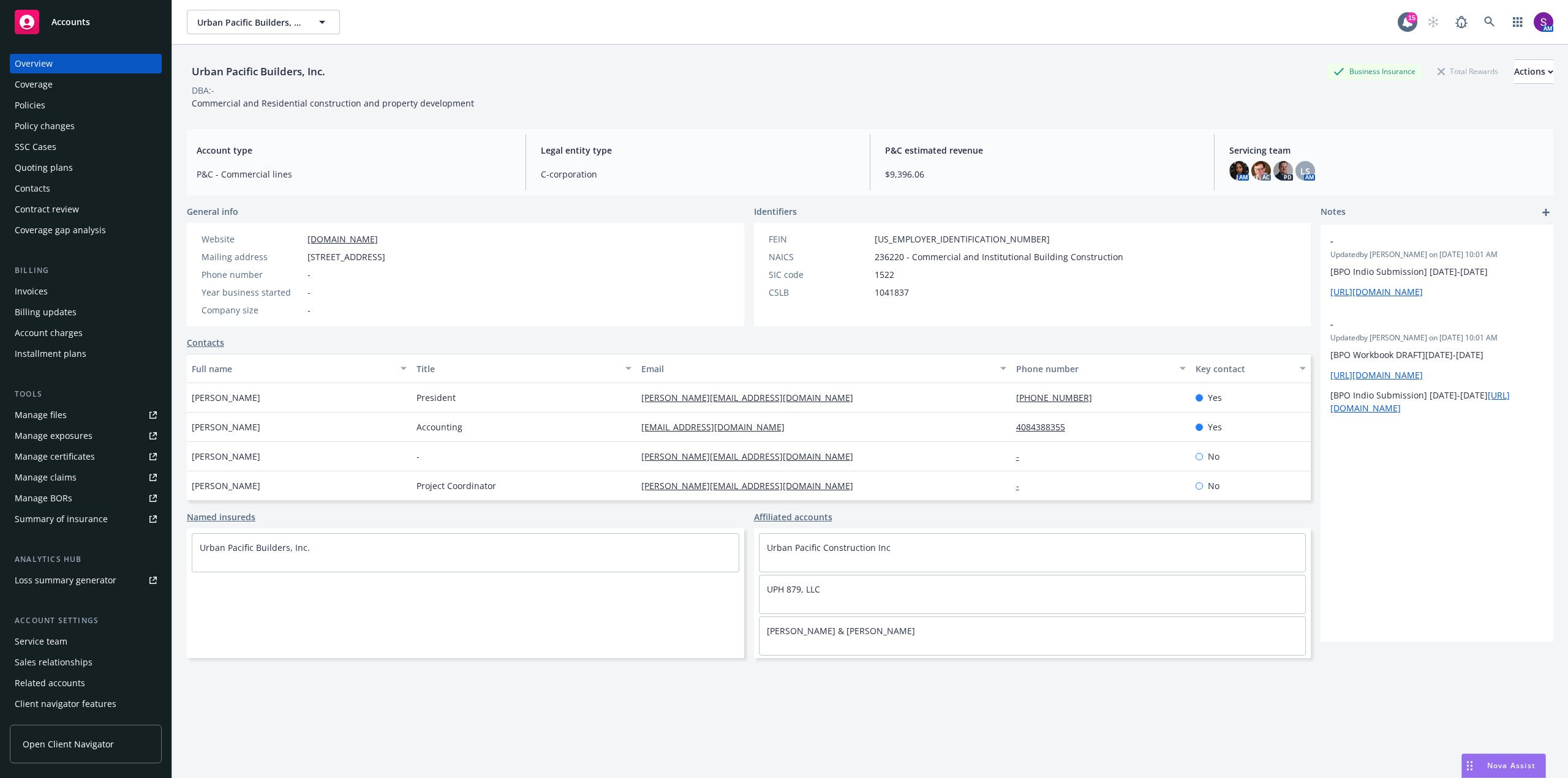
click at [66, 109] on div "Policies" at bounding box center [86, 105] width 142 height 20
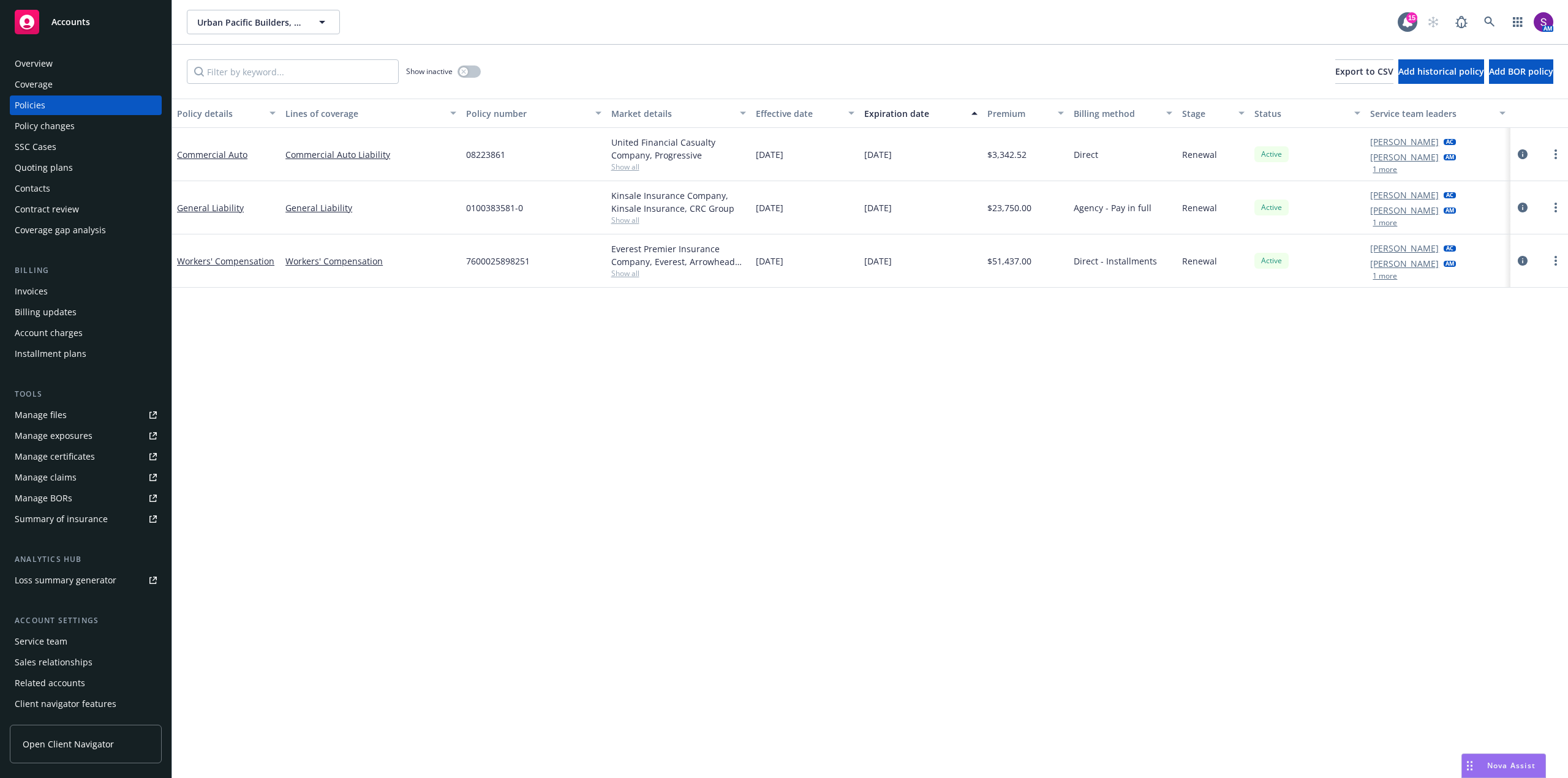
click at [1388, 224] on button "1 more" at bounding box center [1384, 222] width 24 height 7
